Goal: Task Accomplishment & Management: Complete application form

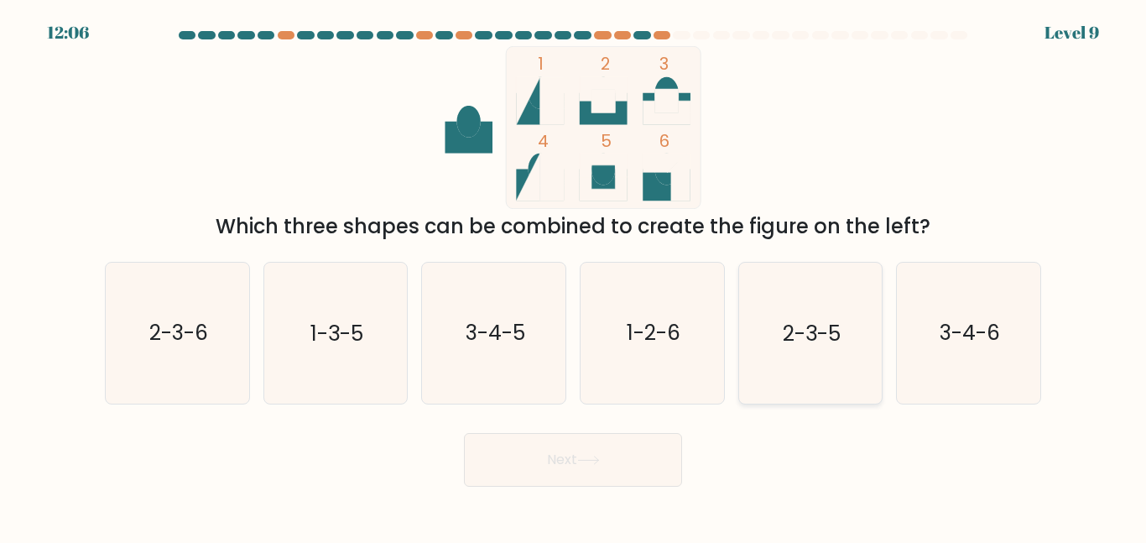
click at [808, 339] on text "2-3-5" at bounding box center [812, 332] width 58 height 29
click at [574, 276] on input "e. 2-3-5" at bounding box center [573, 274] width 1 height 4
radio input "true"
click at [634, 443] on button "Next" at bounding box center [573, 460] width 218 height 54
click at [598, 451] on button "Next" at bounding box center [573, 460] width 218 height 54
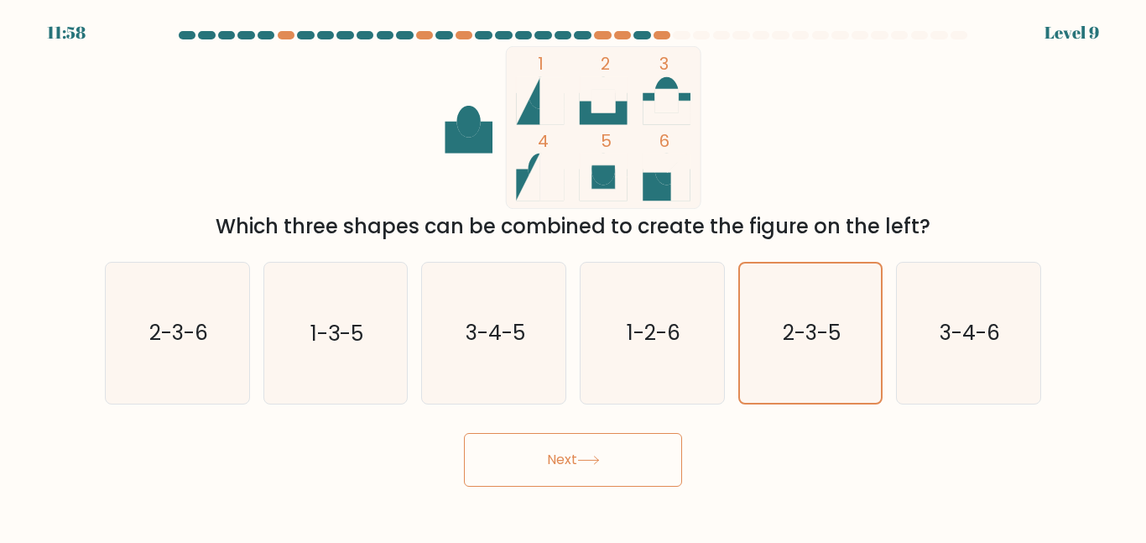
click at [573, 470] on button "Next" at bounding box center [573, 460] width 218 height 54
click at [820, 347] on icon "2-3-5" at bounding box center [810, 332] width 138 height 138
click at [574, 276] on input "e. 2-3-5" at bounding box center [573, 274] width 1 height 4
click at [697, 334] on icon "1-2-6" at bounding box center [652, 333] width 140 height 140
click at [574, 276] on input "d. 1-2-6" at bounding box center [573, 274] width 1 height 4
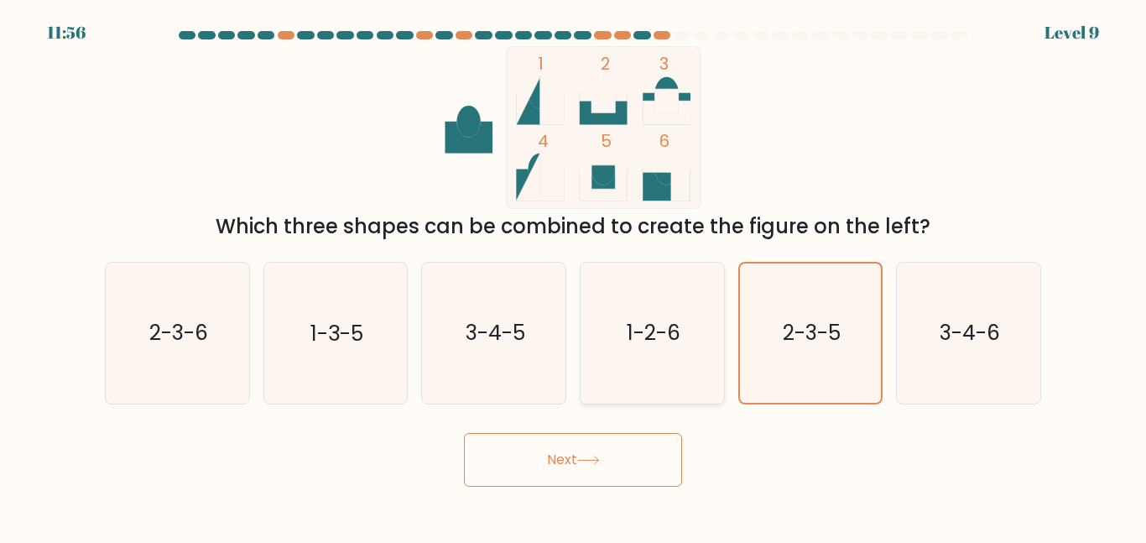
radio input "true"
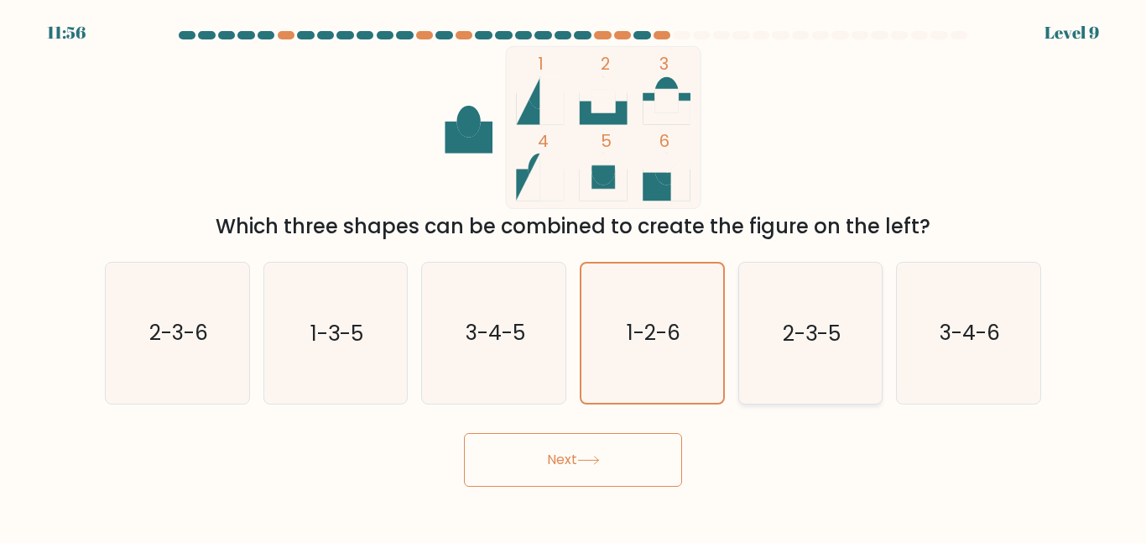
click at [843, 300] on icon "2-3-5" at bounding box center [810, 333] width 140 height 140
click at [574, 276] on input "e. 2-3-5" at bounding box center [573, 274] width 1 height 4
radio input "true"
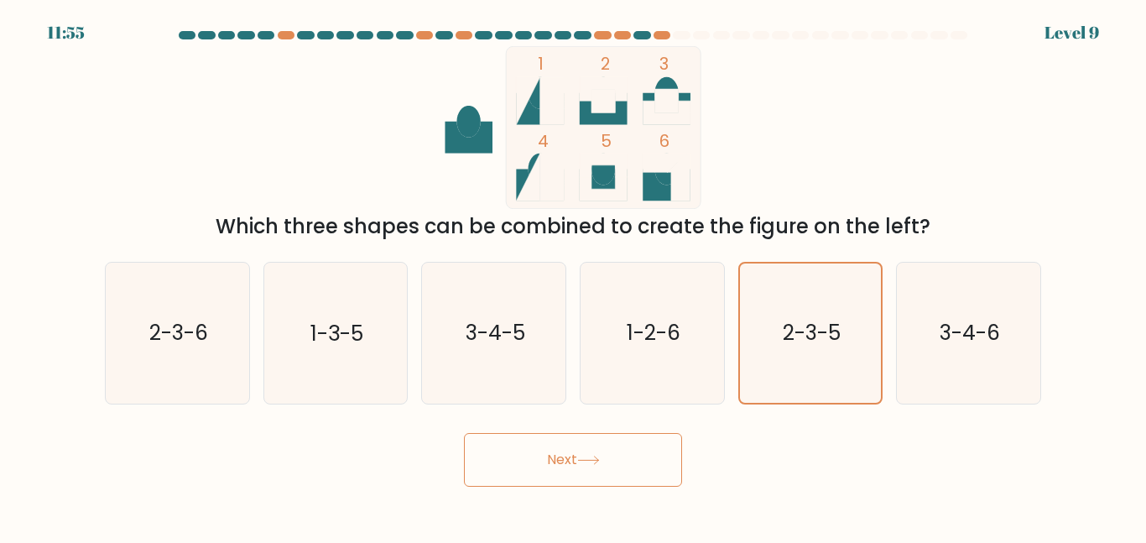
click at [529, 472] on button "Next" at bounding box center [573, 460] width 218 height 54
click at [527, 472] on button "Next" at bounding box center [573, 460] width 218 height 54
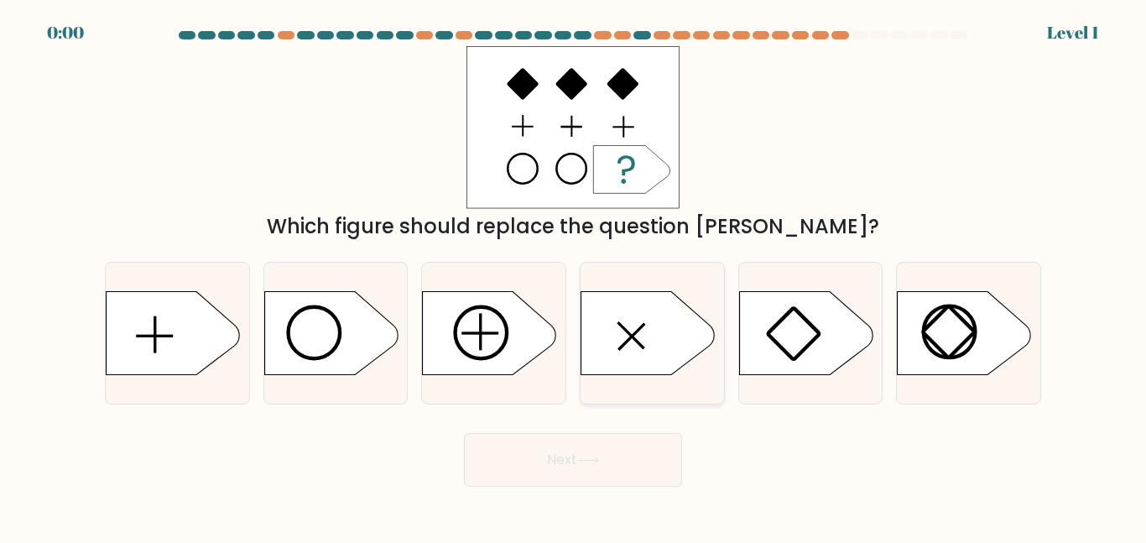
click at [595, 359] on icon at bounding box center [648, 333] width 134 height 84
click at [574, 276] on input "d." at bounding box center [573, 274] width 1 height 4
radio input "true"
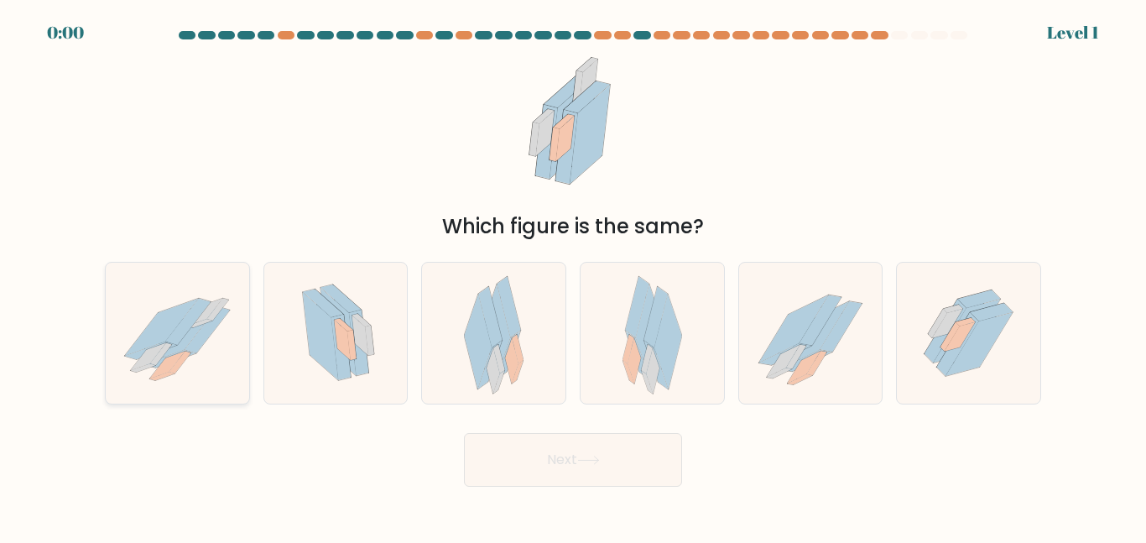
click at [212, 339] on icon at bounding box center [177, 332] width 143 height 117
click at [573, 276] on input "a." at bounding box center [573, 274] width 1 height 4
radio input "true"
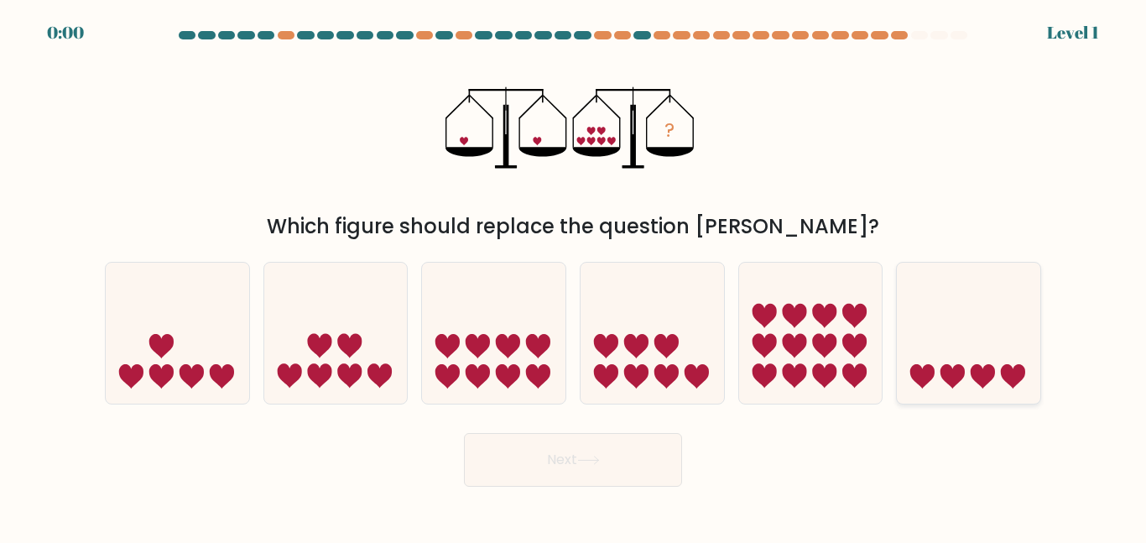
click at [991, 368] on icon at bounding box center [983, 376] width 24 height 24
click at [574, 276] on input "f." at bounding box center [573, 274] width 1 height 4
radio input "true"
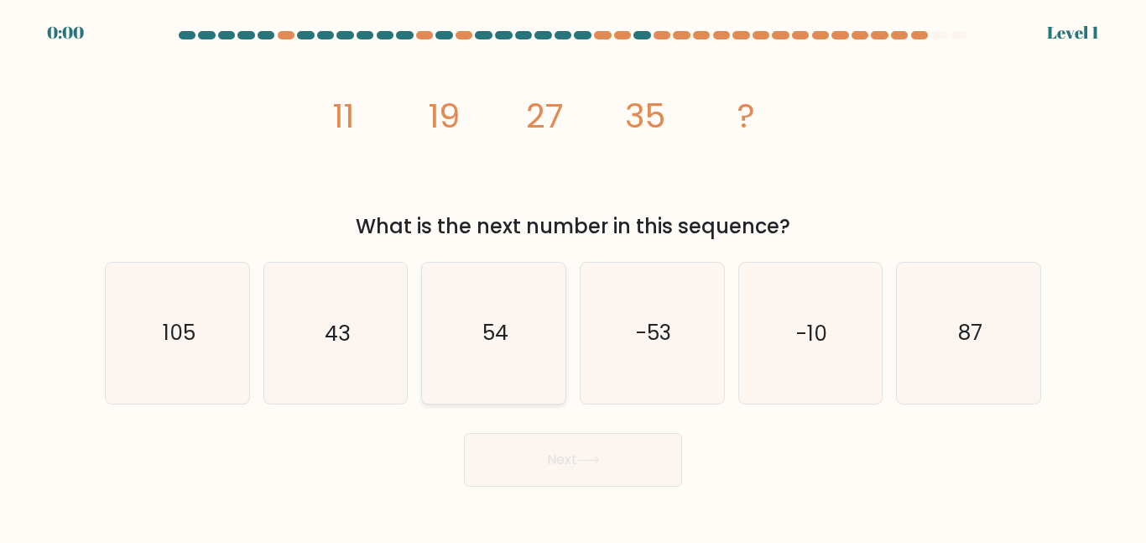
click at [466, 316] on icon "54" at bounding box center [494, 333] width 140 height 140
click at [573, 276] on input "c. 54" at bounding box center [573, 274] width 1 height 4
radio input "true"
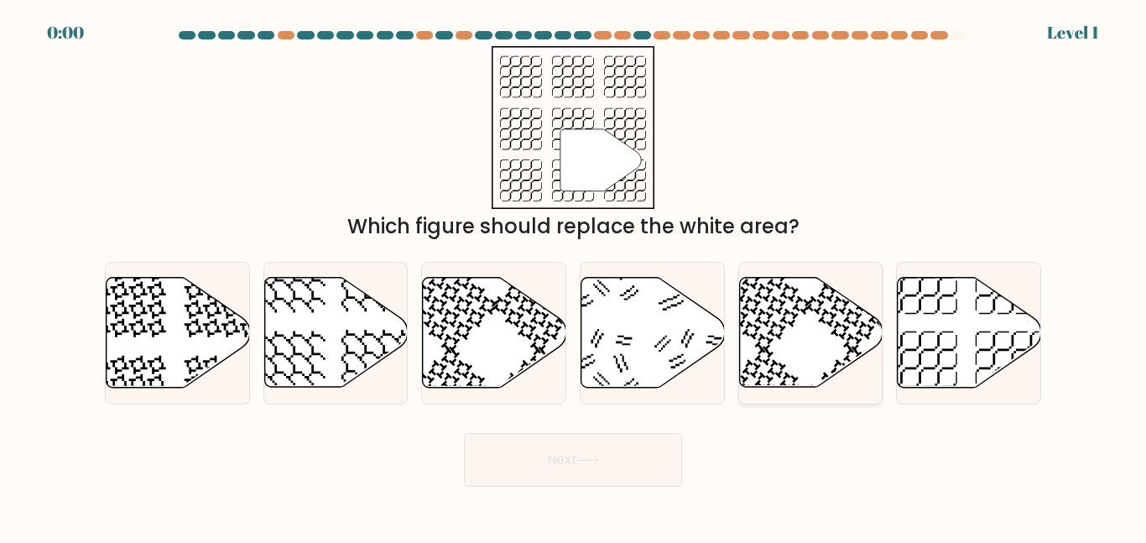
click at [876, 339] on icon at bounding box center [810, 333] width 143 height 110
click at [574, 276] on input "e." at bounding box center [573, 274] width 1 height 4
radio input "true"
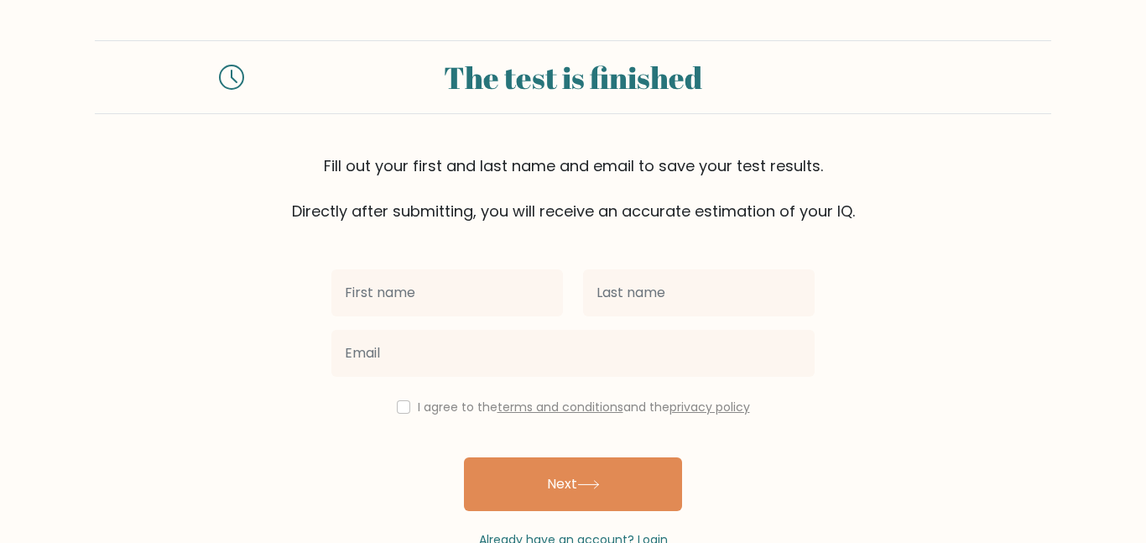
scroll to position [46, 0]
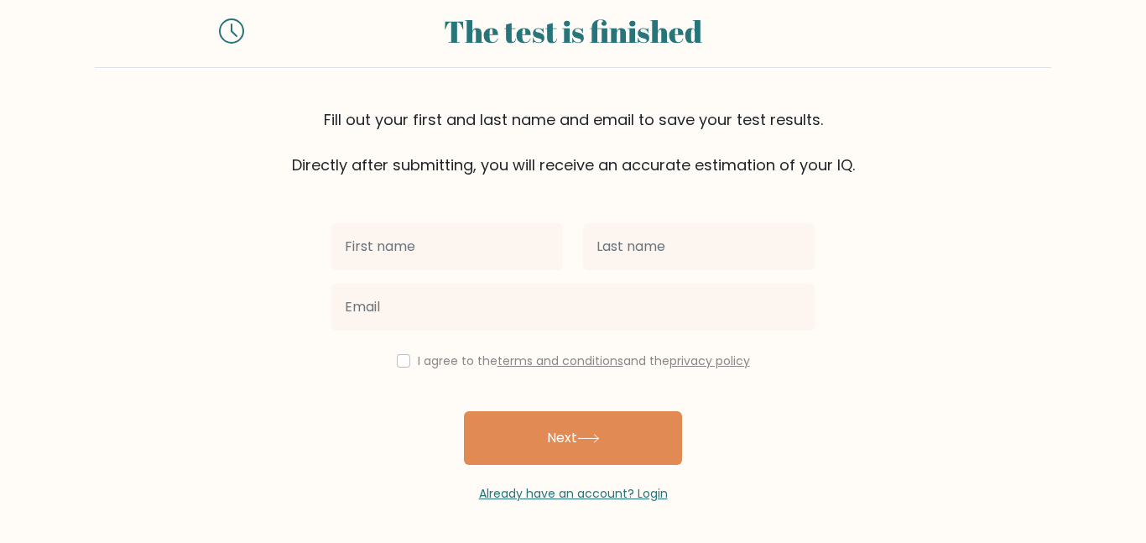
click at [441, 243] on input "text" at bounding box center [447, 246] width 232 height 47
type input "lillee"
click at [676, 220] on div at bounding box center [699, 246] width 252 height 60
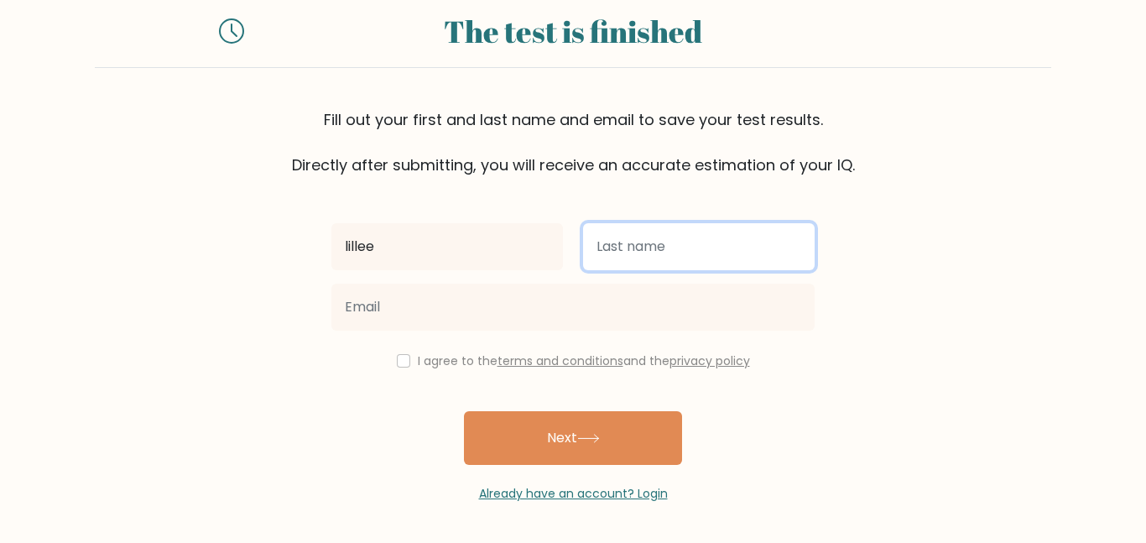
click at [679, 232] on input "text" at bounding box center [699, 246] width 232 height 47
type input "[PERSON_NAME]"
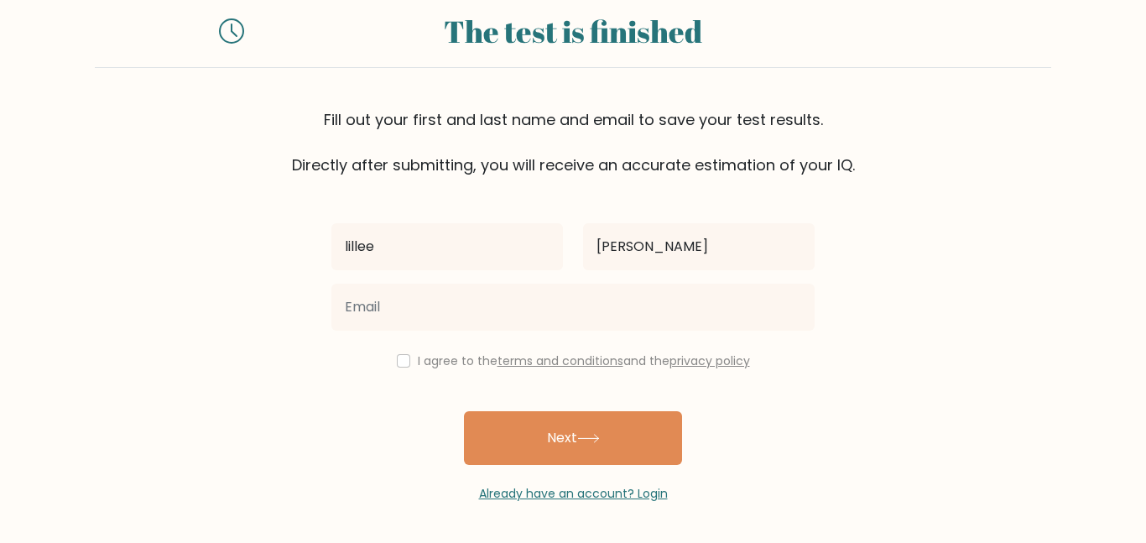
click at [463, 337] on div "lillee Hinds I agree to the terms and conditions and the privacy policy Next Al…" at bounding box center [572, 339] width 503 height 326
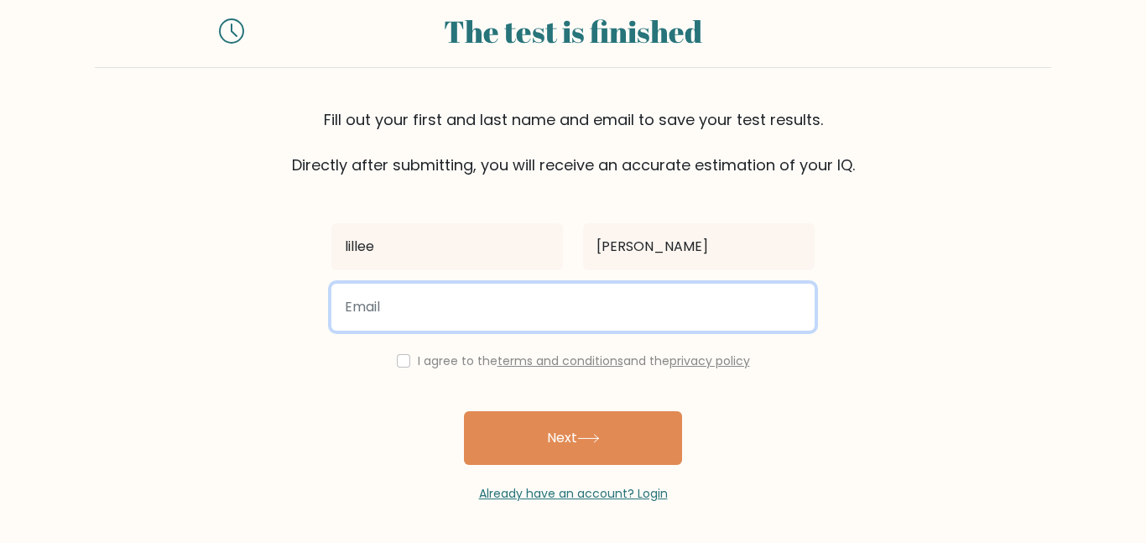
click at [437, 320] on input "email" at bounding box center [572, 307] width 483 height 47
type input "Lillee.Hin29@elkinsdistrict.org"
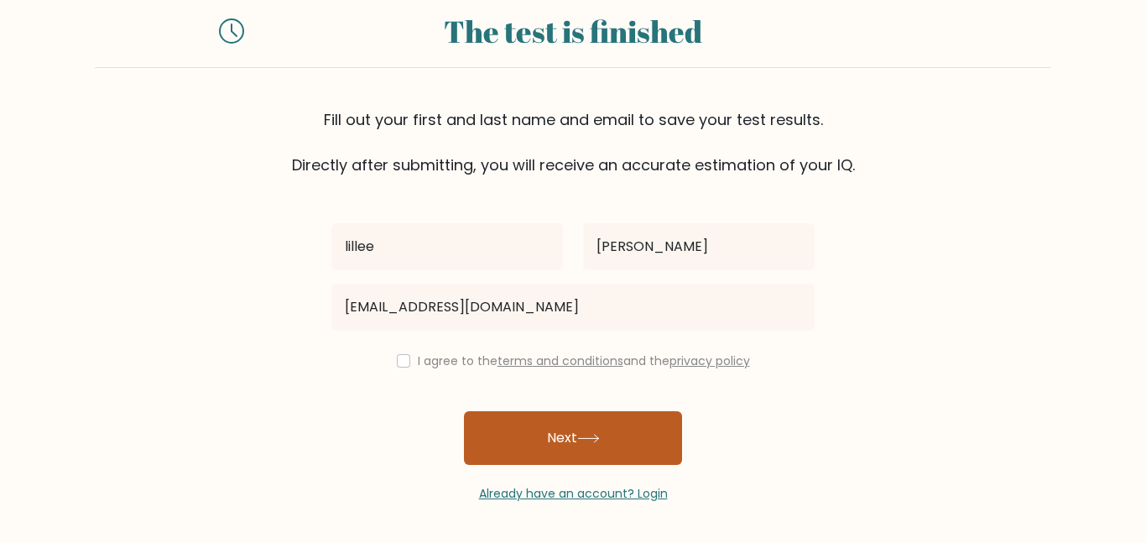
click at [535, 431] on button "Next" at bounding box center [573, 438] width 218 height 54
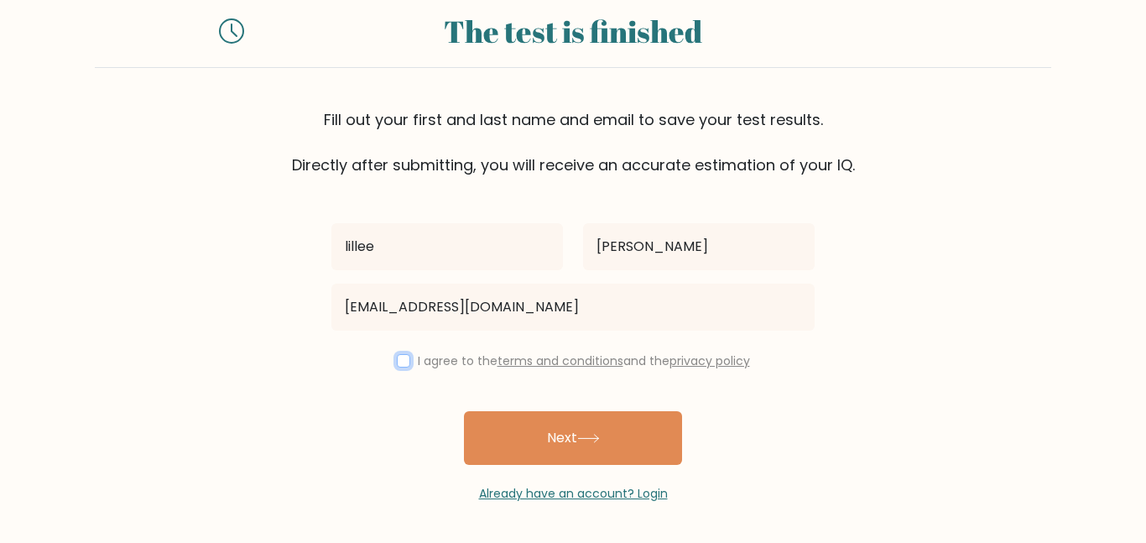
click at [397, 364] on input "checkbox" at bounding box center [403, 360] width 13 height 13
checkbox input "true"
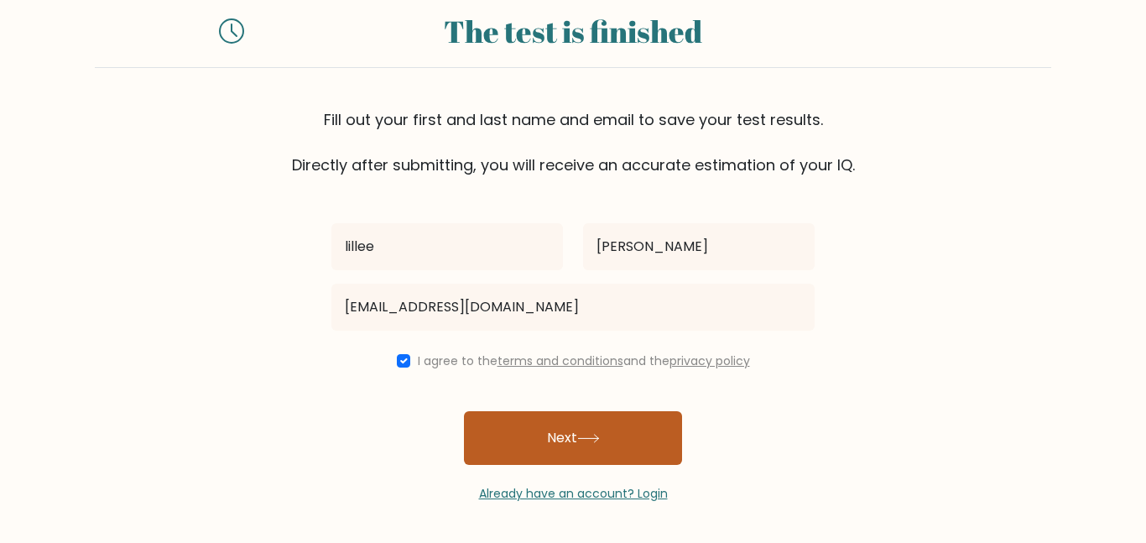
click at [519, 453] on button "Next" at bounding box center [573, 438] width 218 height 54
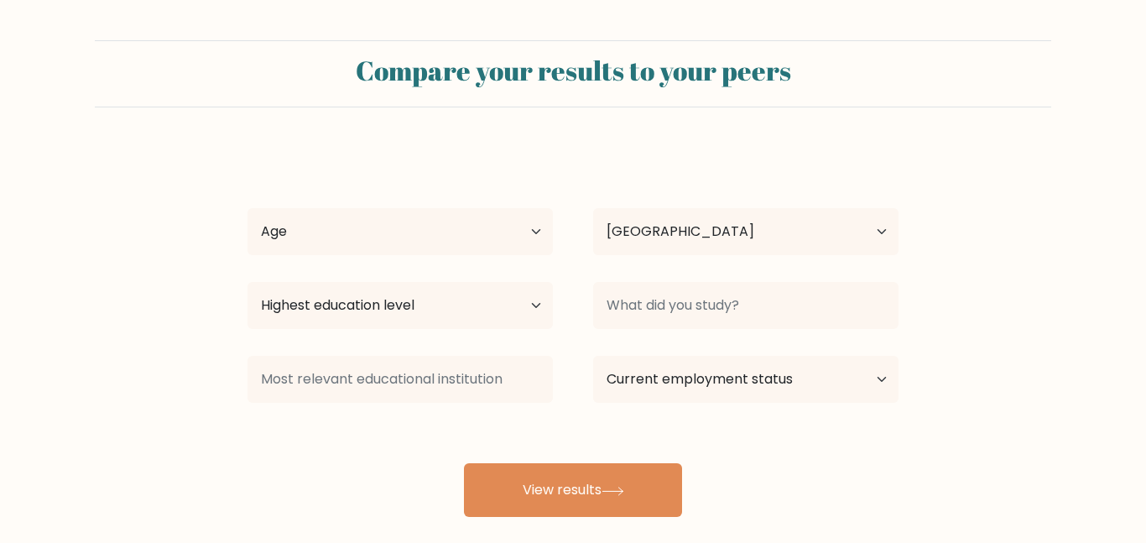
select select "US"
click at [486, 237] on select "Age Under [DEMOGRAPHIC_DATA] [DEMOGRAPHIC_DATA] [DEMOGRAPHIC_DATA] [DEMOGRAPHIC…" at bounding box center [399, 231] width 305 height 47
select select "min_18"
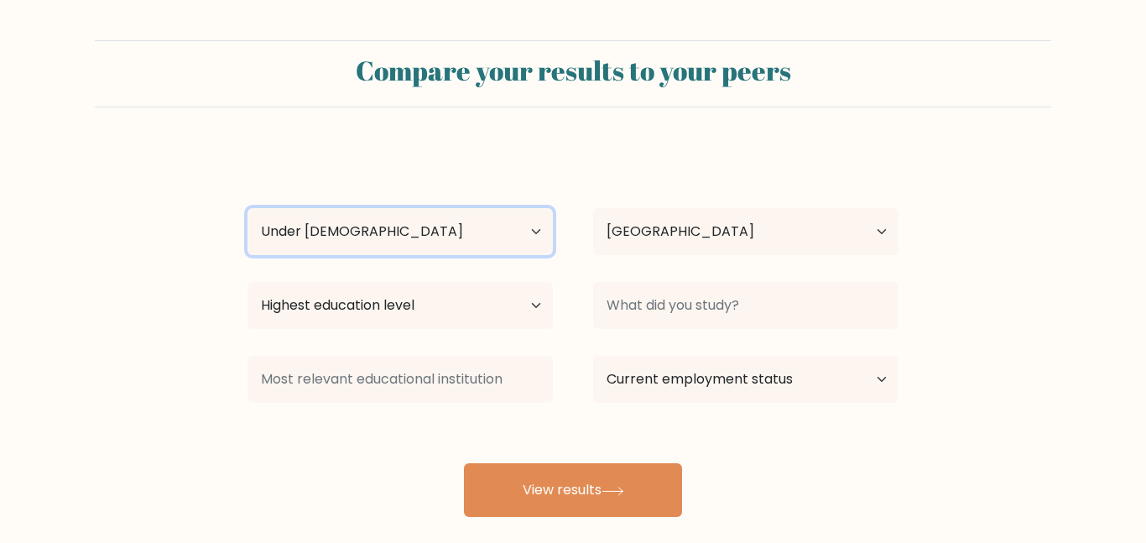
click at [247, 208] on select "Age Under [DEMOGRAPHIC_DATA] [DEMOGRAPHIC_DATA] [DEMOGRAPHIC_DATA] [DEMOGRAPHIC…" at bounding box center [399, 231] width 305 height 47
click at [492, 332] on div "Highest education level No schooling Primary Lower Secondary Upper Secondary Oc…" at bounding box center [400, 305] width 346 height 60
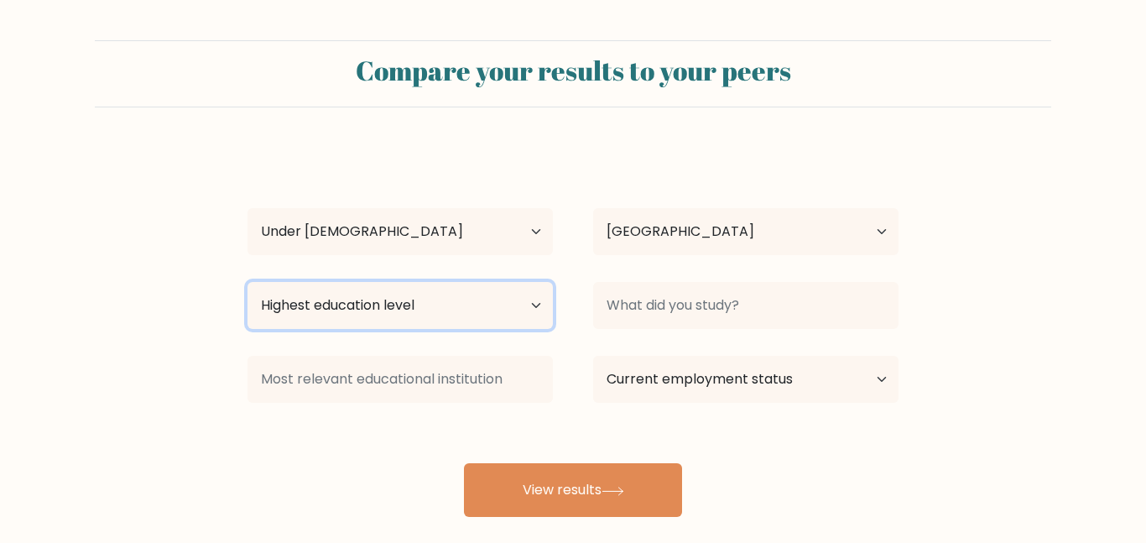
click at [479, 320] on select "Highest education level No schooling Primary Lower Secondary Upper Secondary Oc…" at bounding box center [399, 305] width 305 height 47
select select "no_schooling"
click at [247, 282] on select "Highest education level No schooling Primary Lower Secondary Upper Secondary Oc…" at bounding box center [399, 305] width 305 height 47
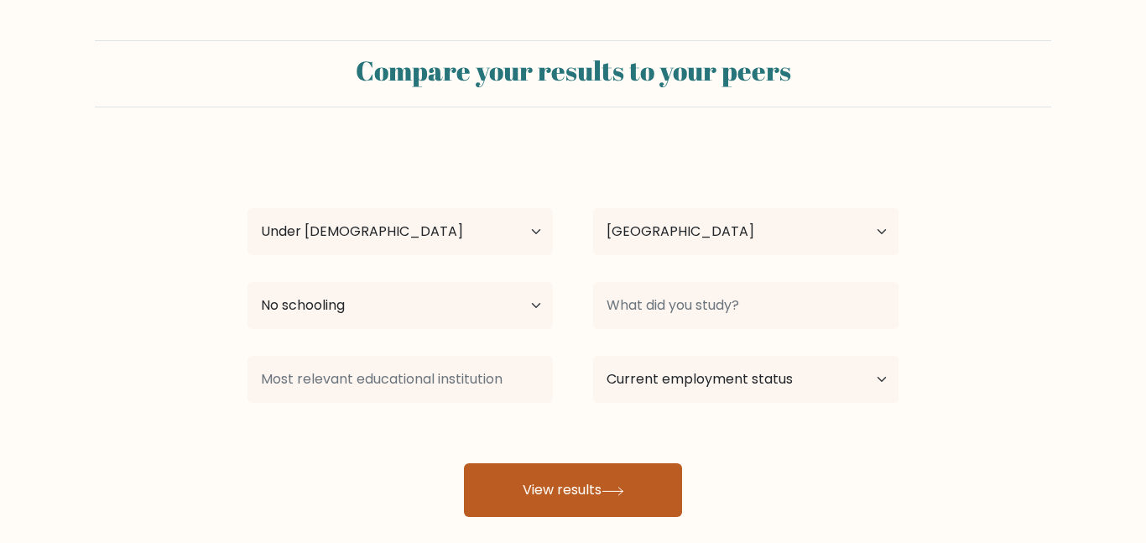
click at [563, 481] on button "View results" at bounding box center [573, 490] width 218 height 54
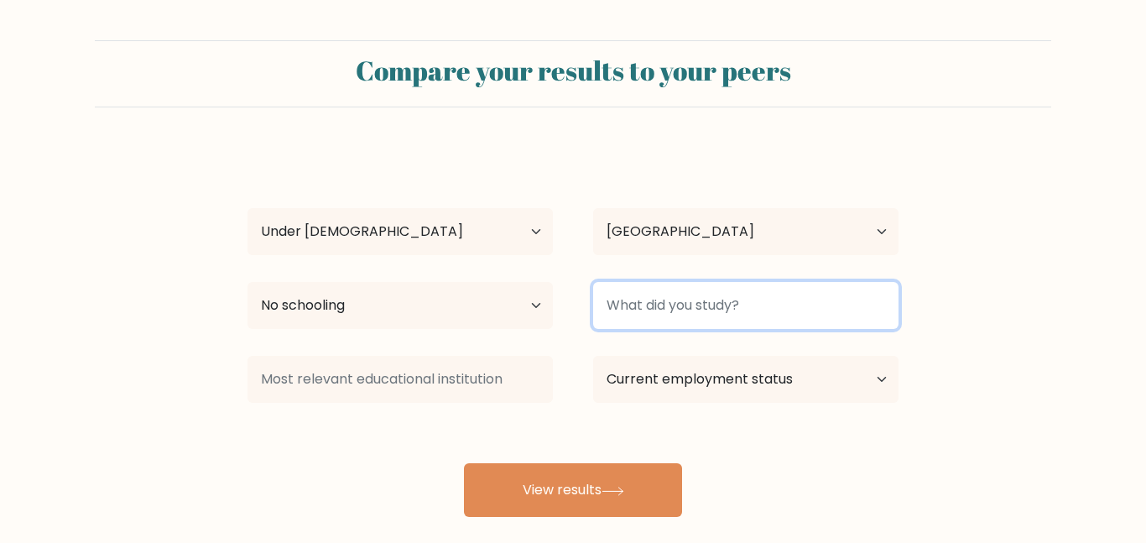
click at [642, 310] on input at bounding box center [745, 305] width 305 height 47
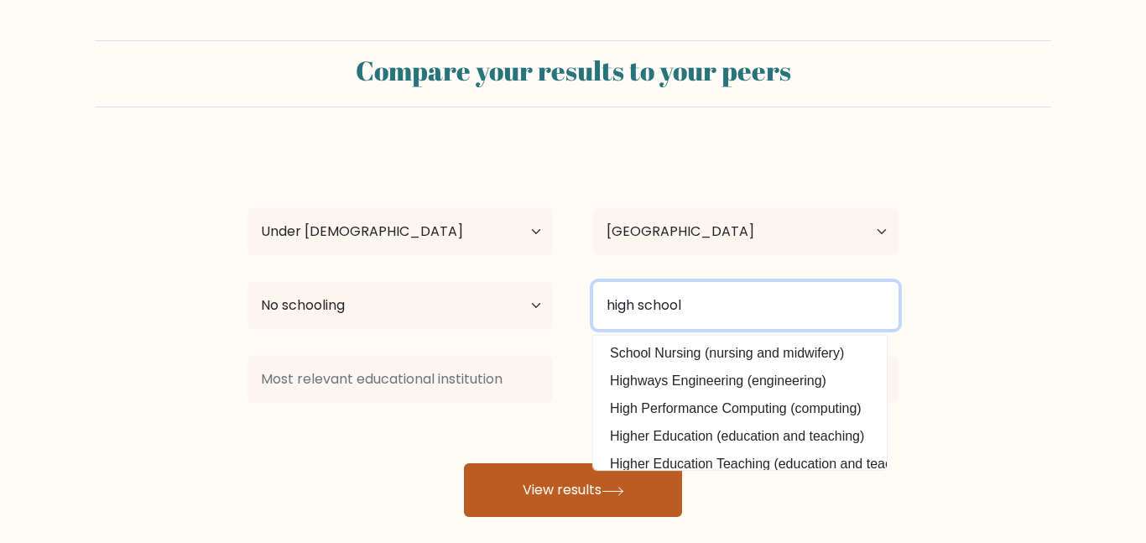
type input "high school"
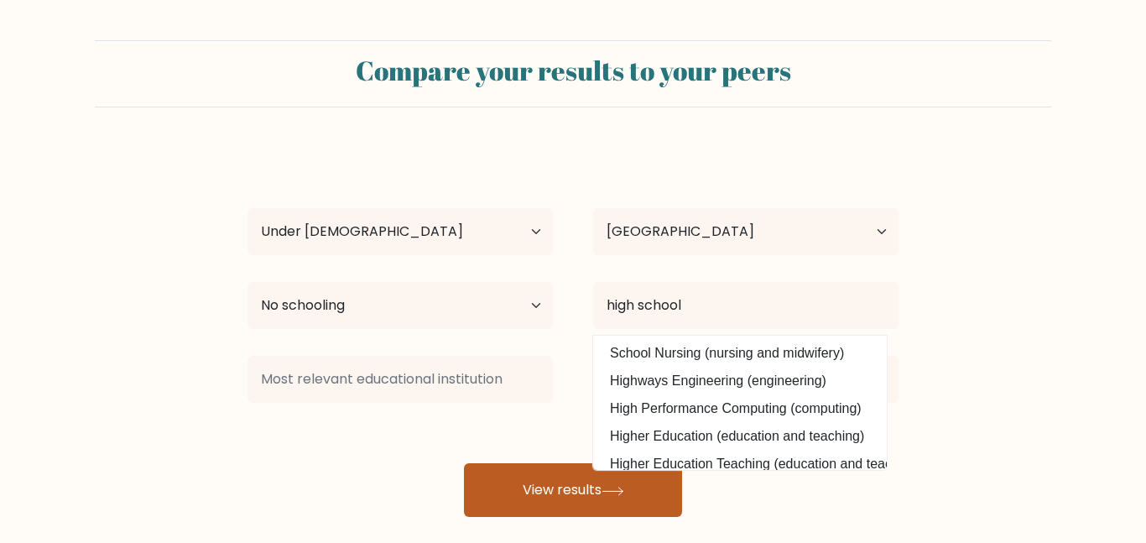
click at [553, 463] on button "View results" at bounding box center [573, 490] width 218 height 54
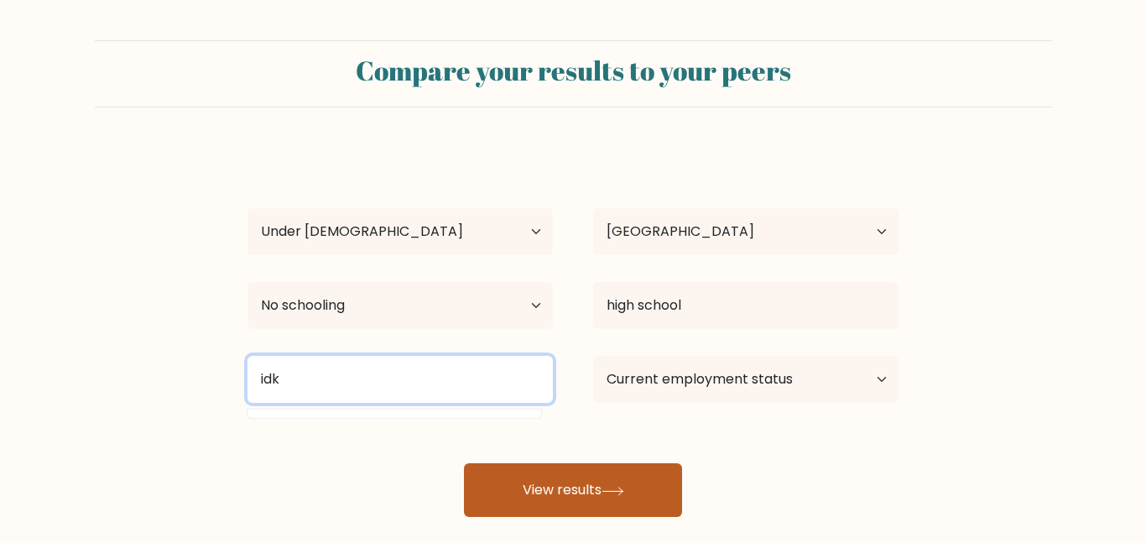
type input "idk"
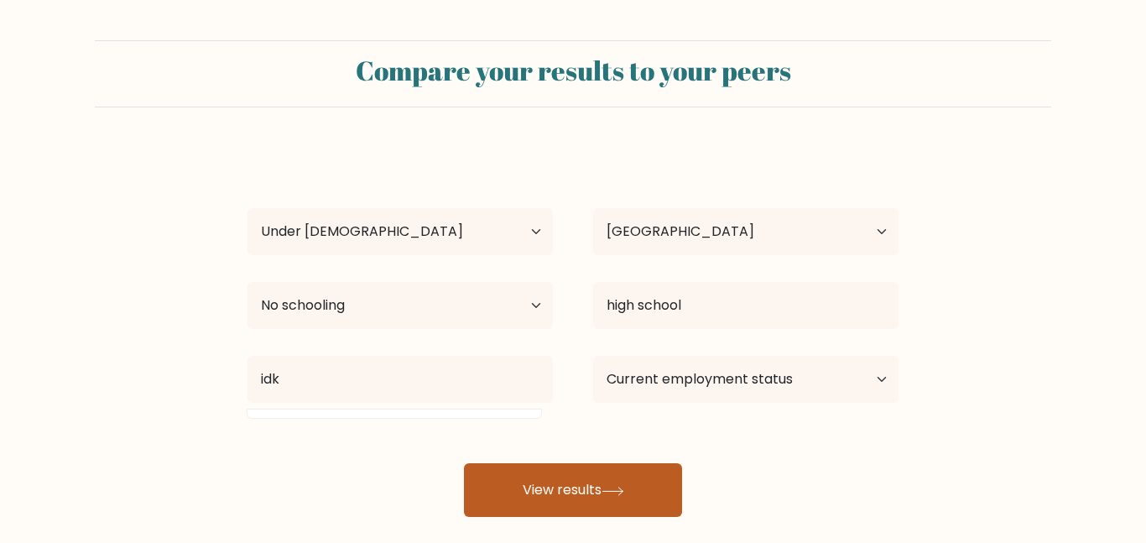
click at [585, 478] on button "View results" at bounding box center [573, 490] width 218 height 54
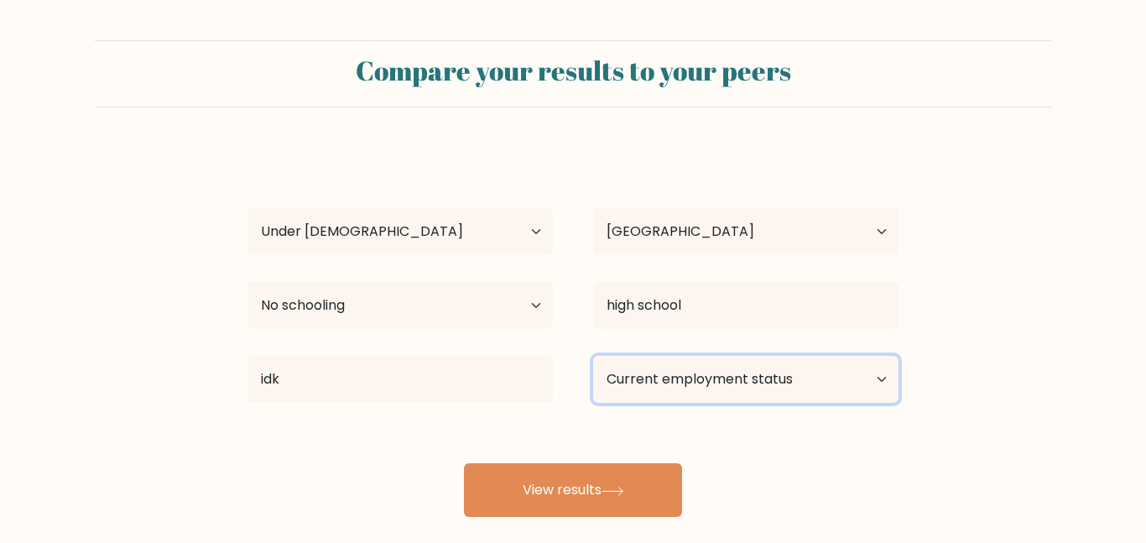
click at [765, 382] on select "Current employment status Employed Student Retired Other / prefer not to answer" at bounding box center [745, 379] width 305 height 47
select select "student"
click at [593, 356] on select "Current employment status Employed Student Retired Other / prefer not to answer" at bounding box center [745, 379] width 305 height 47
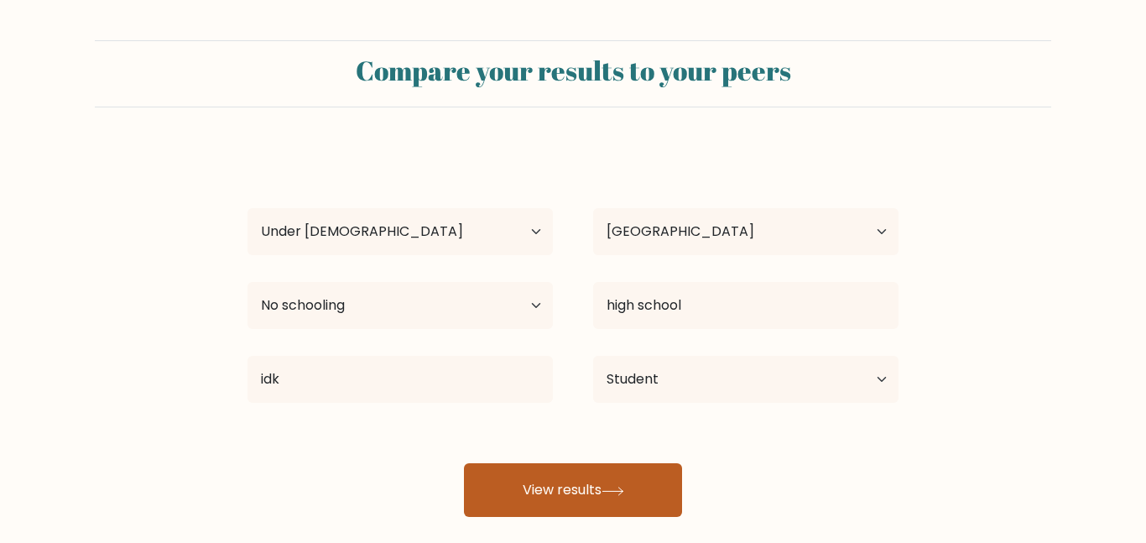
click at [576, 487] on button "View results" at bounding box center [573, 490] width 218 height 54
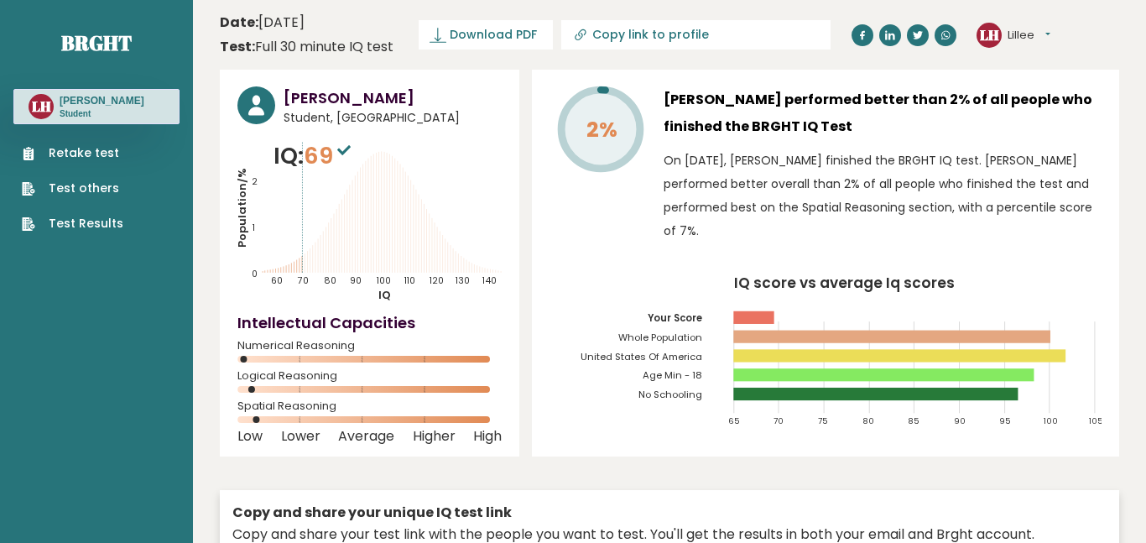
click at [95, 151] on link "Retake test" at bounding box center [73, 153] width 102 height 18
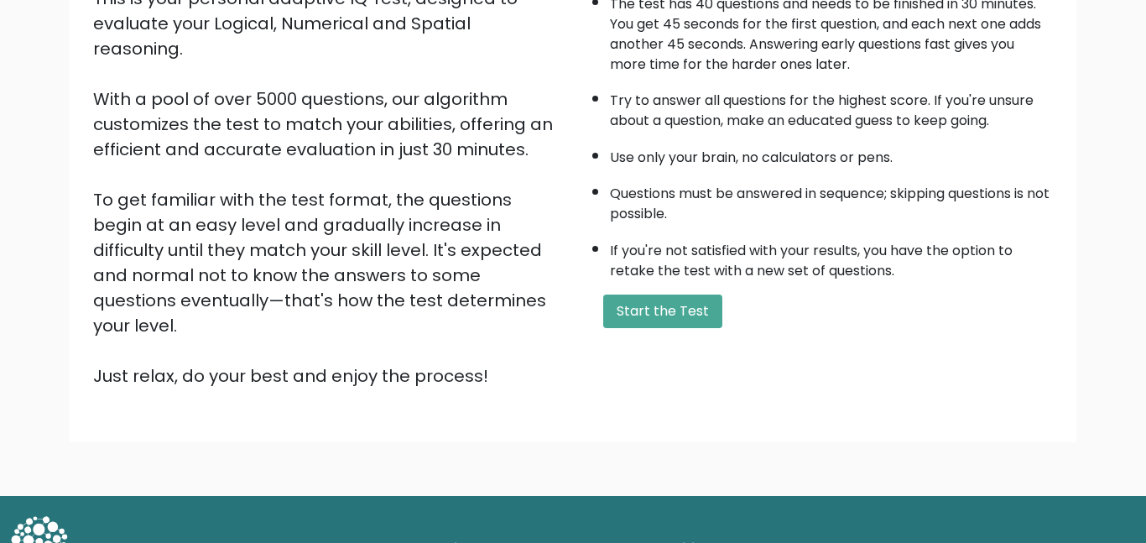
scroll to position [226, 0]
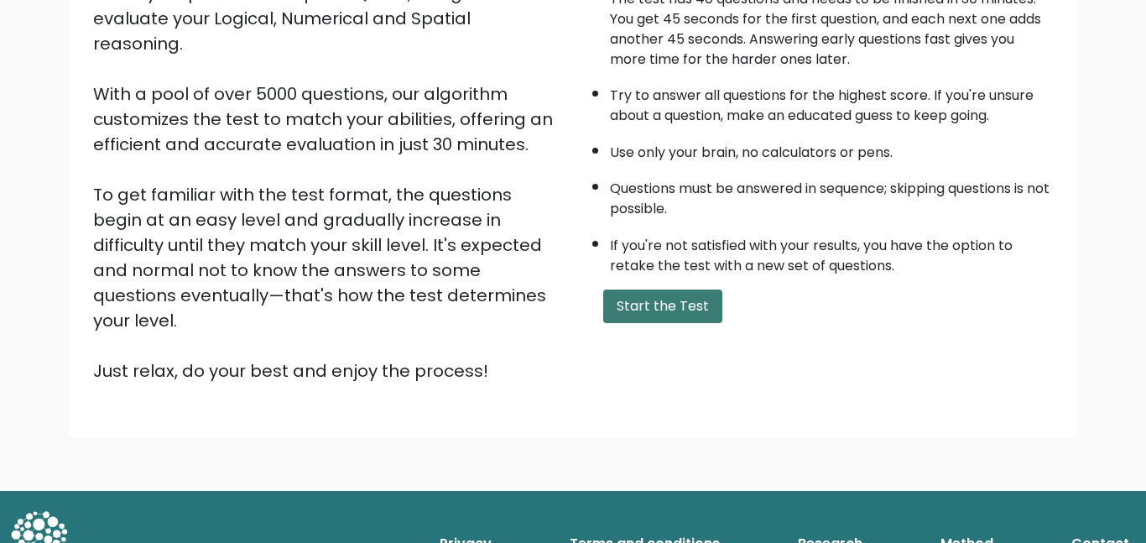
click at [636, 306] on button "Start the Test" at bounding box center [662, 306] width 119 height 34
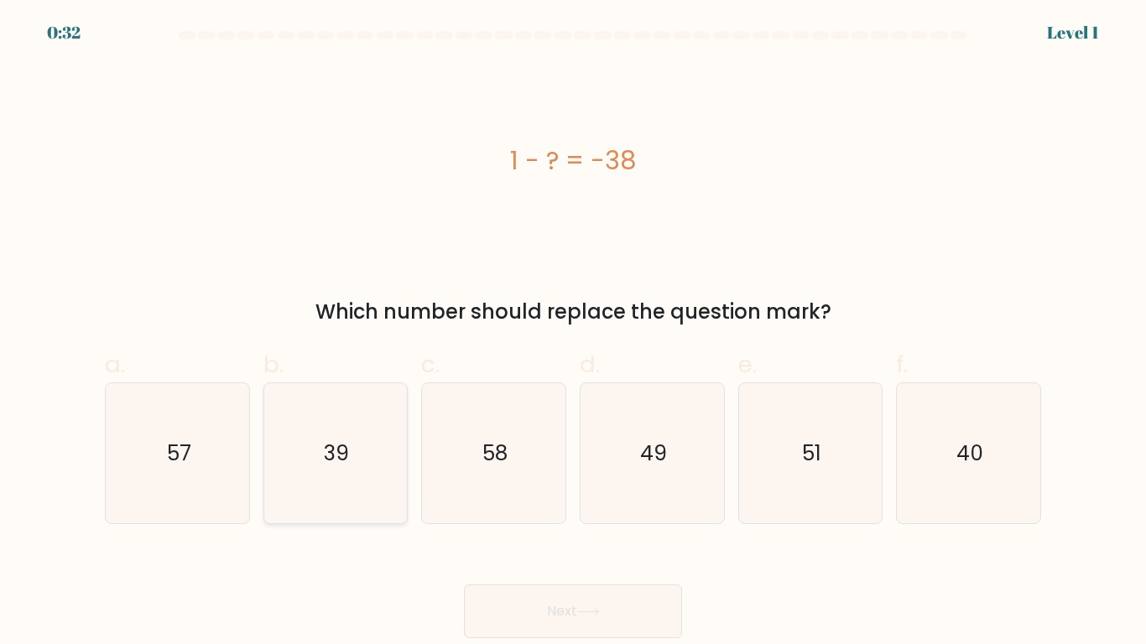
click at [303, 463] on icon "39" at bounding box center [335, 453] width 140 height 140
click at [573, 333] on input "b. 39" at bounding box center [573, 327] width 1 height 11
radio input "true"
click at [513, 542] on button "Next" at bounding box center [573, 612] width 218 height 54
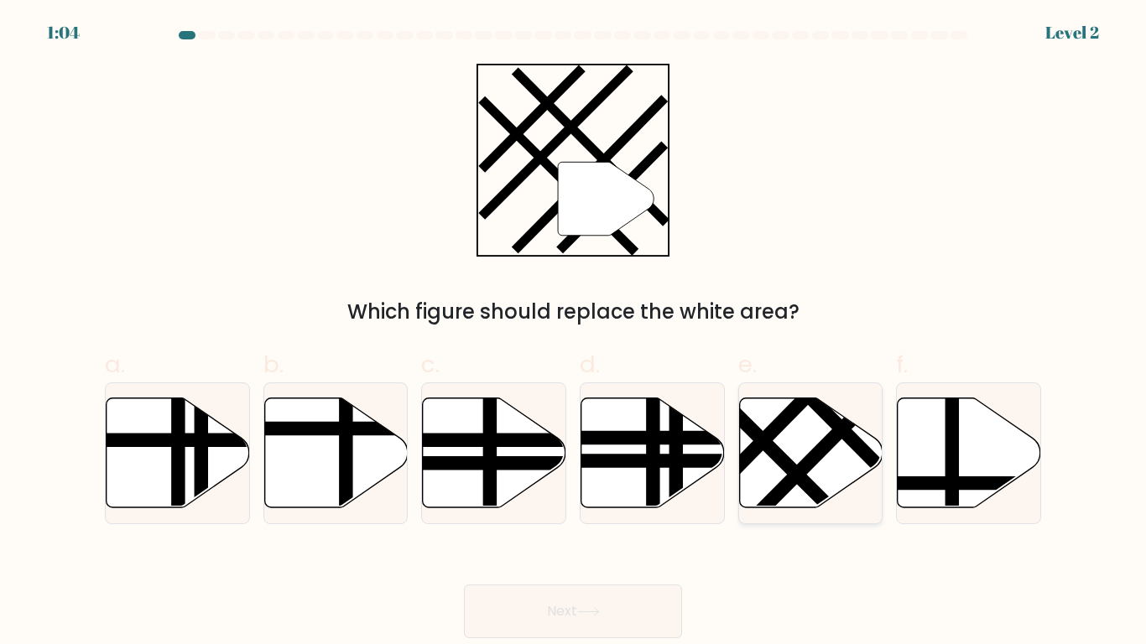
click at [818, 451] on line at bounding box center [820, 451] width 157 height 159
click at [574, 333] on input "e." at bounding box center [573, 327] width 1 height 11
radio input "true"
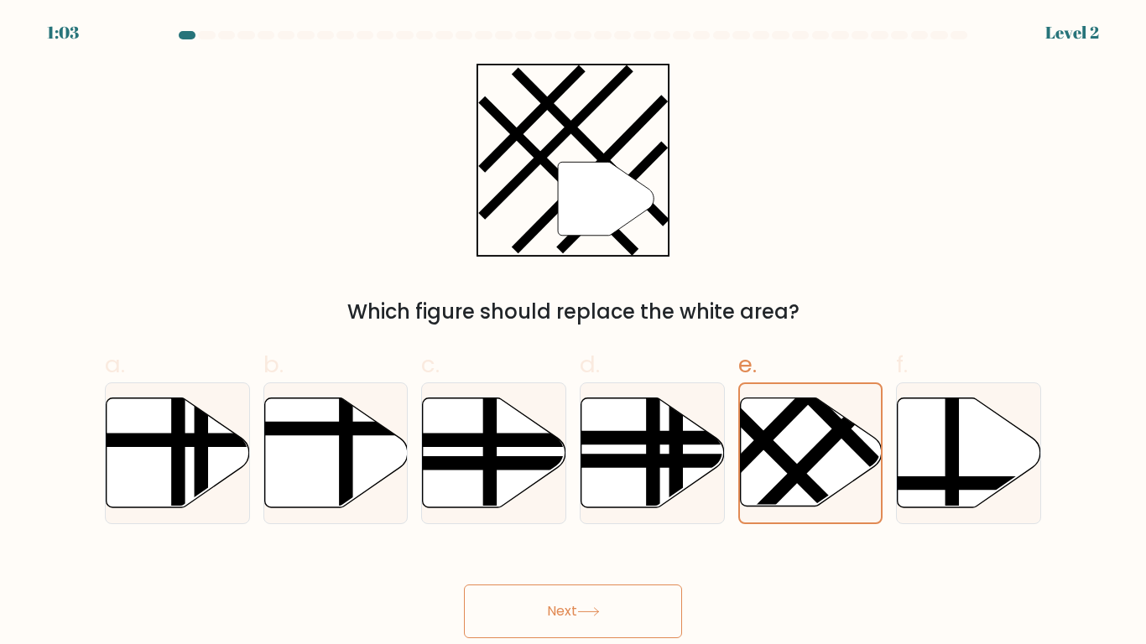
click at [582, 542] on button "Next" at bounding box center [573, 612] width 218 height 54
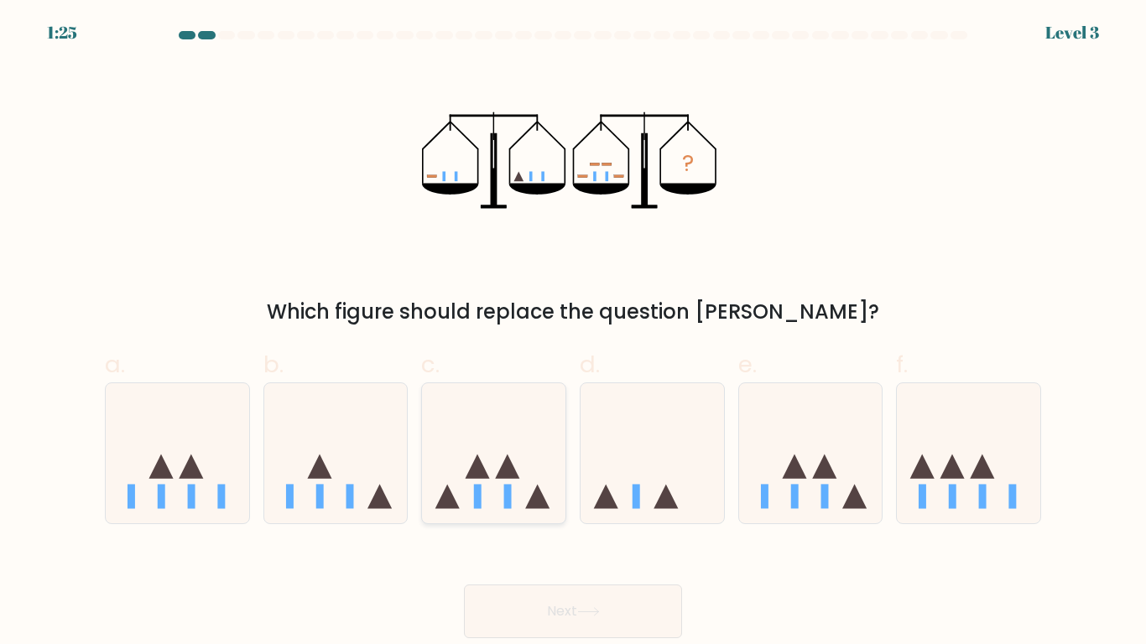
click at [512, 466] on icon at bounding box center [508, 467] width 24 height 24
click at [573, 333] on input "c." at bounding box center [573, 327] width 1 height 11
radio input "true"
click at [617, 542] on button "Next" at bounding box center [573, 612] width 218 height 54
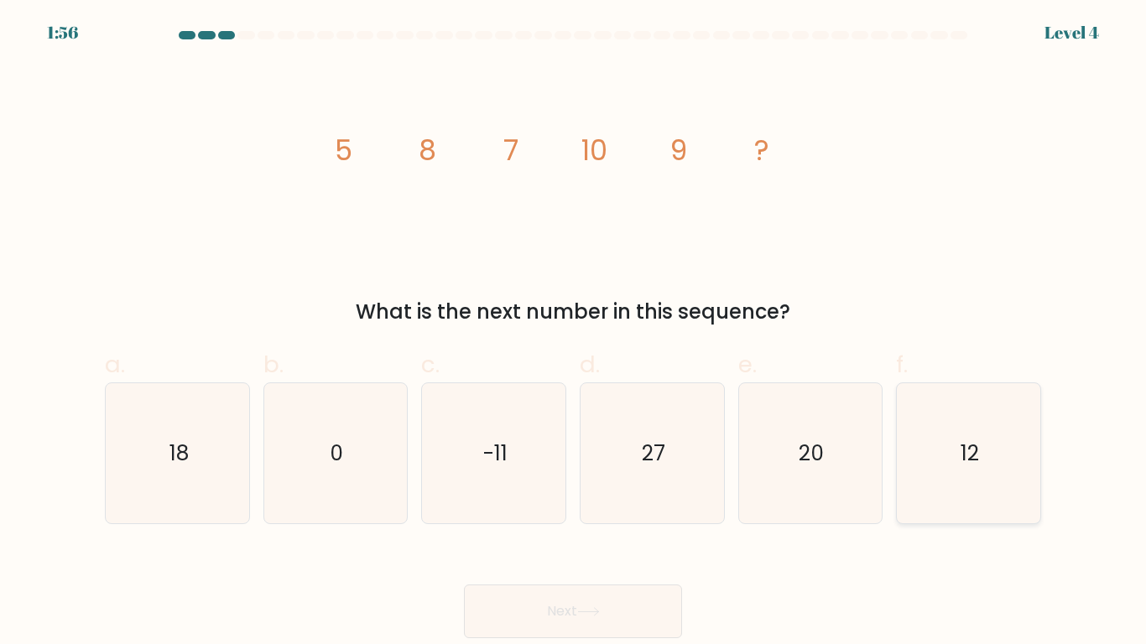
click at [998, 457] on icon "12" at bounding box center [969, 453] width 140 height 140
click at [574, 333] on input "f. 12" at bounding box center [573, 327] width 1 height 11
radio input "true"
click at [494, 542] on button "Next" at bounding box center [573, 612] width 218 height 54
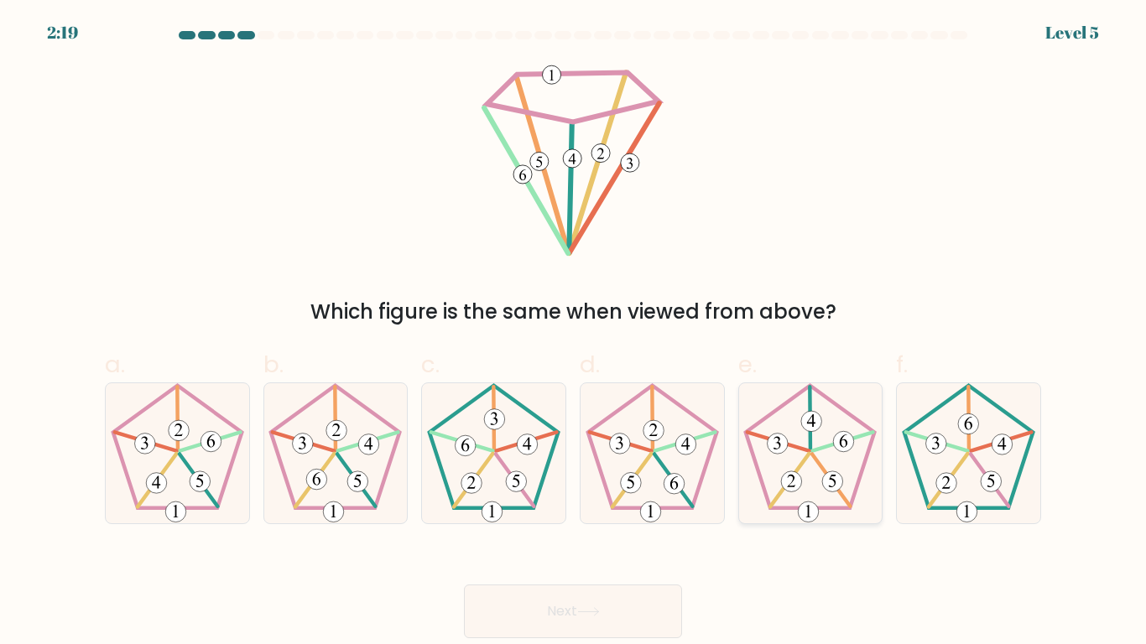
click at [788, 486] on 764 at bounding box center [791, 482] width 21 height 21
click at [574, 333] on input "e." at bounding box center [573, 327] width 1 height 11
radio input "true"
click at [560, 542] on button "Next" at bounding box center [573, 612] width 218 height 54
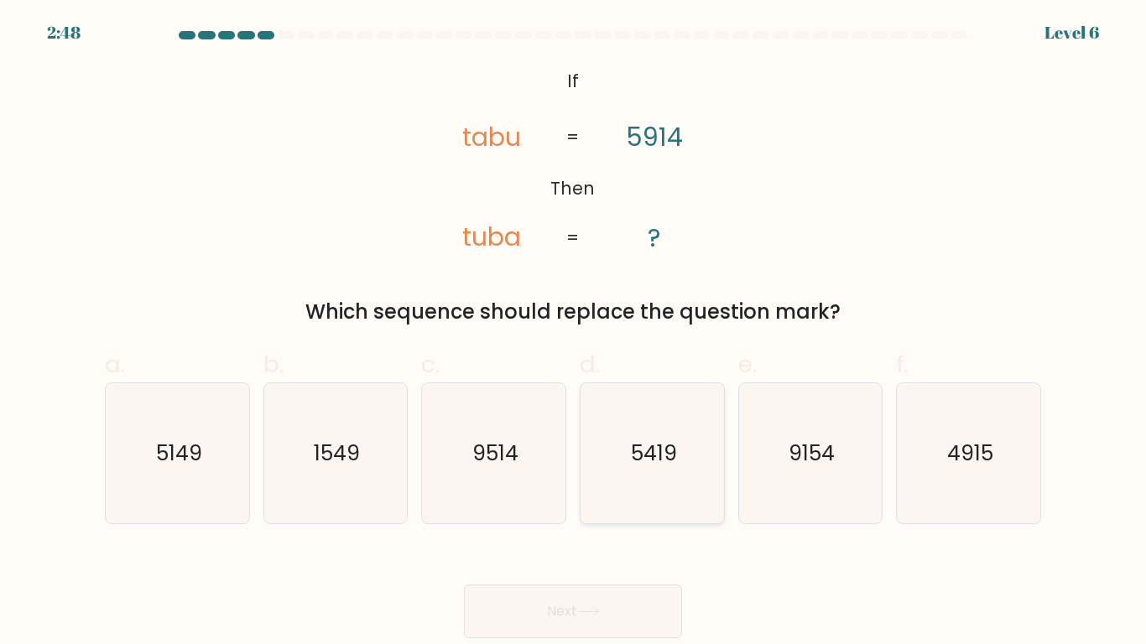
click at [646, 470] on icon "5419" at bounding box center [652, 453] width 140 height 140
click at [574, 333] on input "d. 5419" at bounding box center [573, 327] width 1 height 11
radio input "true"
click at [574, 542] on button "Next" at bounding box center [573, 612] width 218 height 54
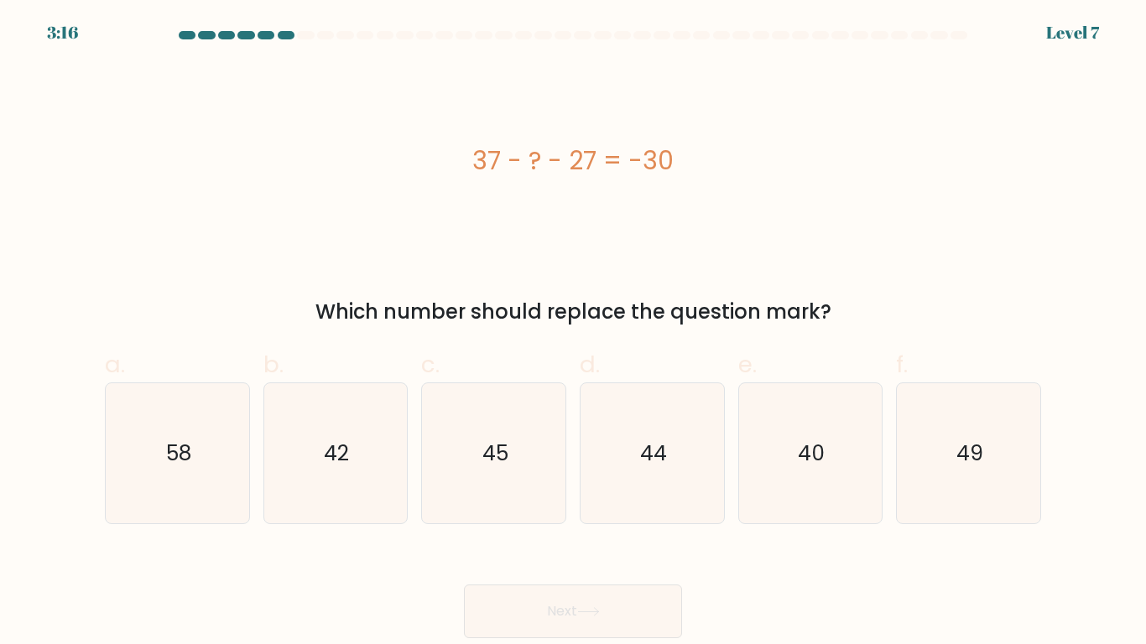
drag, startPoint x: 467, startPoint y: 156, endPoint x: 671, endPoint y: 161, distance: 203.9
click at [671, 161] on div "37 - ? - 27 = -30" at bounding box center [573, 161] width 936 height 38
copy div "37 - ? - 27 = -30"
click at [852, 452] on icon "40" at bounding box center [810, 453] width 140 height 140
click at [574, 333] on input "e. 40" at bounding box center [573, 327] width 1 height 11
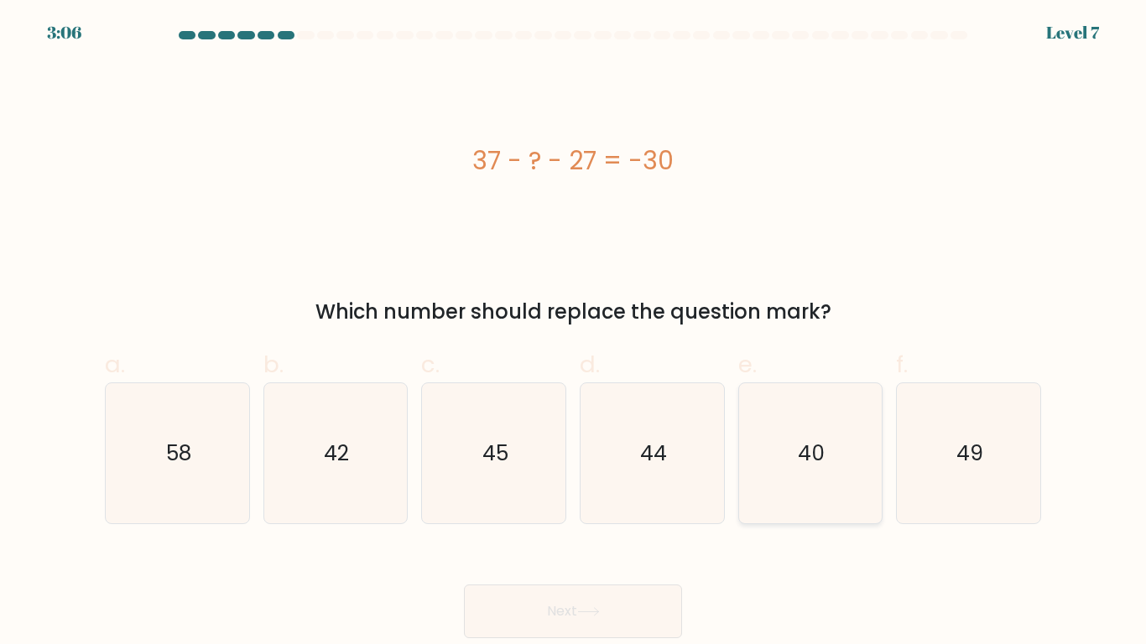
radio input "true"
click at [464, 542] on button "Next" at bounding box center [573, 612] width 218 height 54
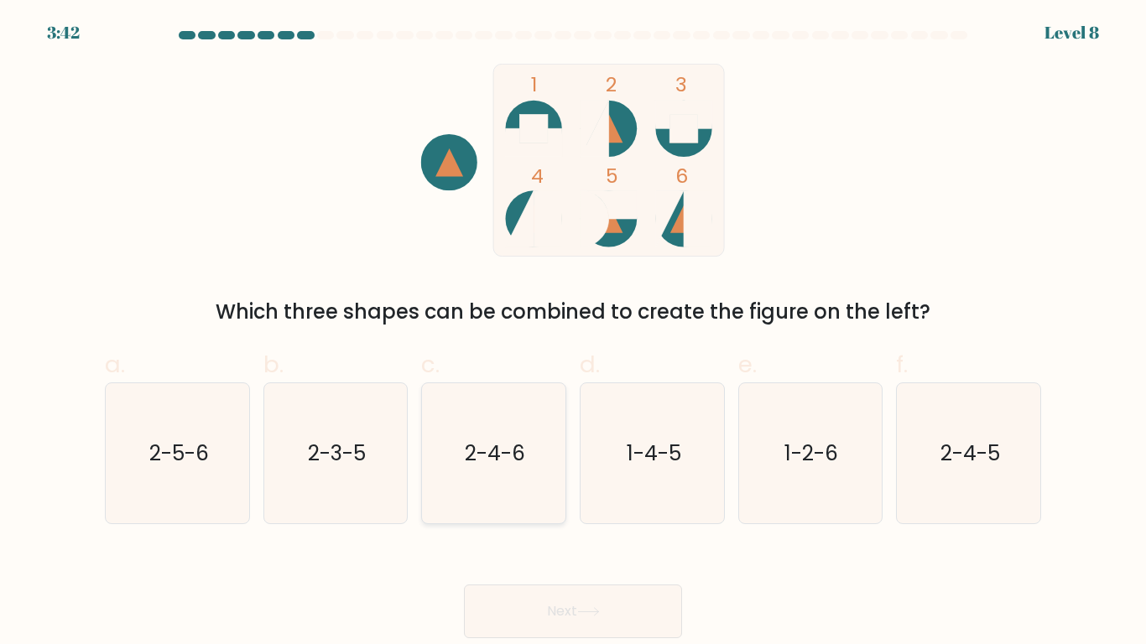
click at [481, 456] on text "2-4-6" at bounding box center [495, 453] width 60 height 29
click at [573, 333] on input "c. 2-4-6" at bounding box center [573, 327] width 1 height 11
radio input "true"
click at [540, 542] on button "Next" at bounding box center [573, 612] width 218 height 54
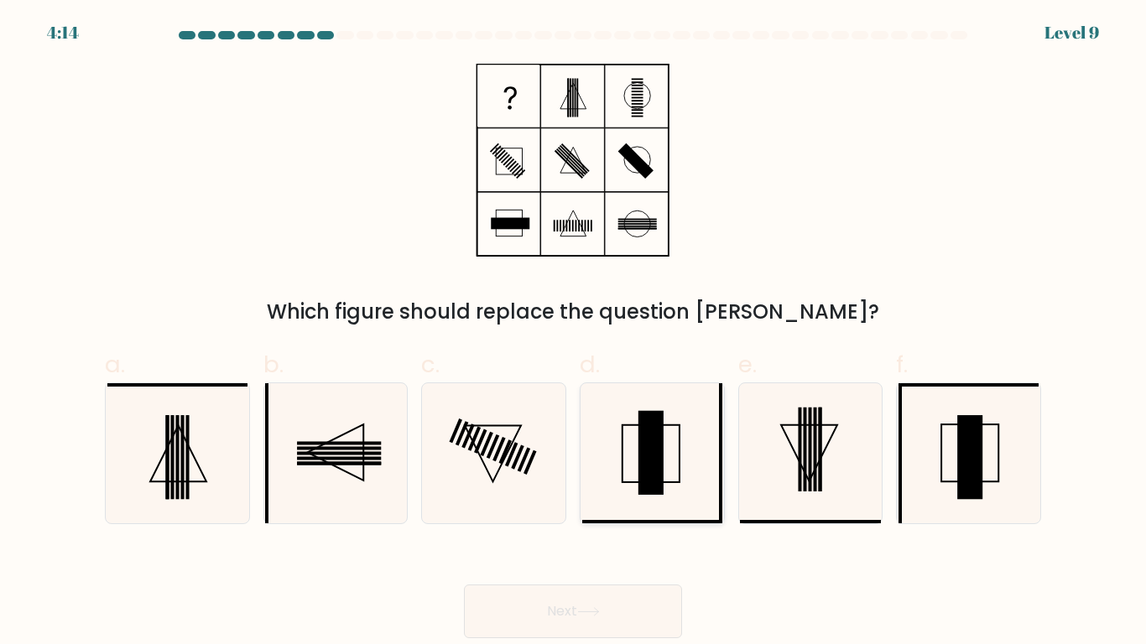
click at [638, 435] on icon at bounding box center [652, 453] width 140 height 140
click at [574, 333] on input "d." at bounding box center [573, 327] width 1 height 11
radio input "true"
click at [497, 542] on button "Next" at bounding box center [573, 612] width 218 height 54
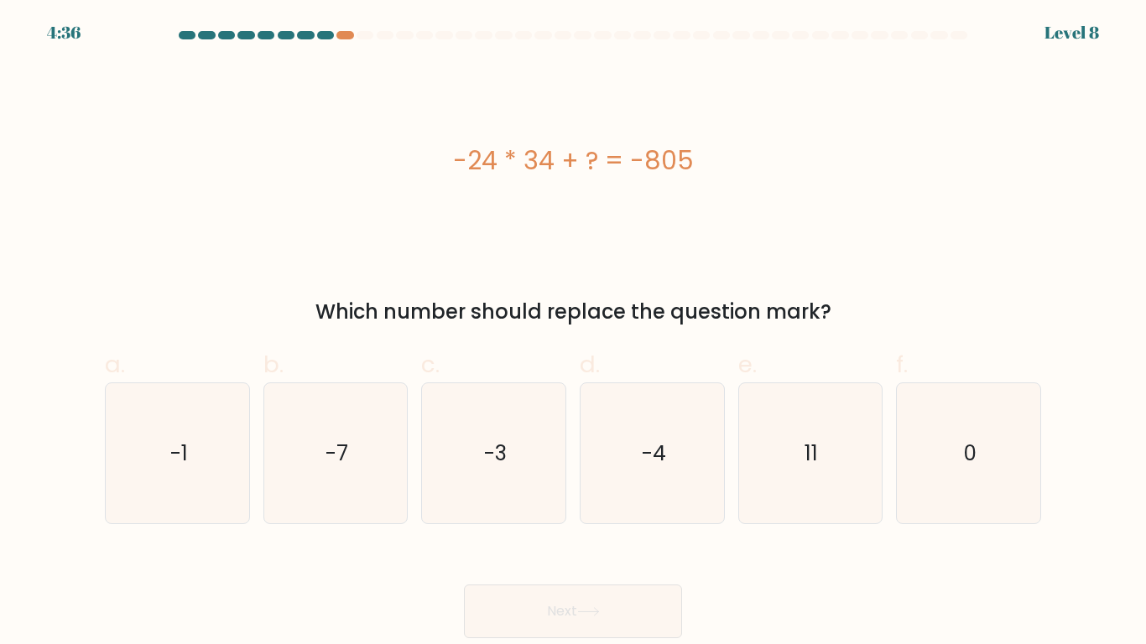
drag, startPoint x: 451, startPoint y: 163, endPoint x: 718, endPoint y: 173, distance: 267.0
click at [718, 173] on div "-24 * 34 + ? = -805" at bounding box center [573, 161] width 936 height 38
copy div "-24 * 34 + ? = -805"
click at [591, 268] on div "-24 * 34 + ? = -805 Which number should replace the question mark?" at bounding box center [573, 195] width 956 height 263
click at [326, 470] on icon "-7" at bounding box center [335, 453] width 140 height 140
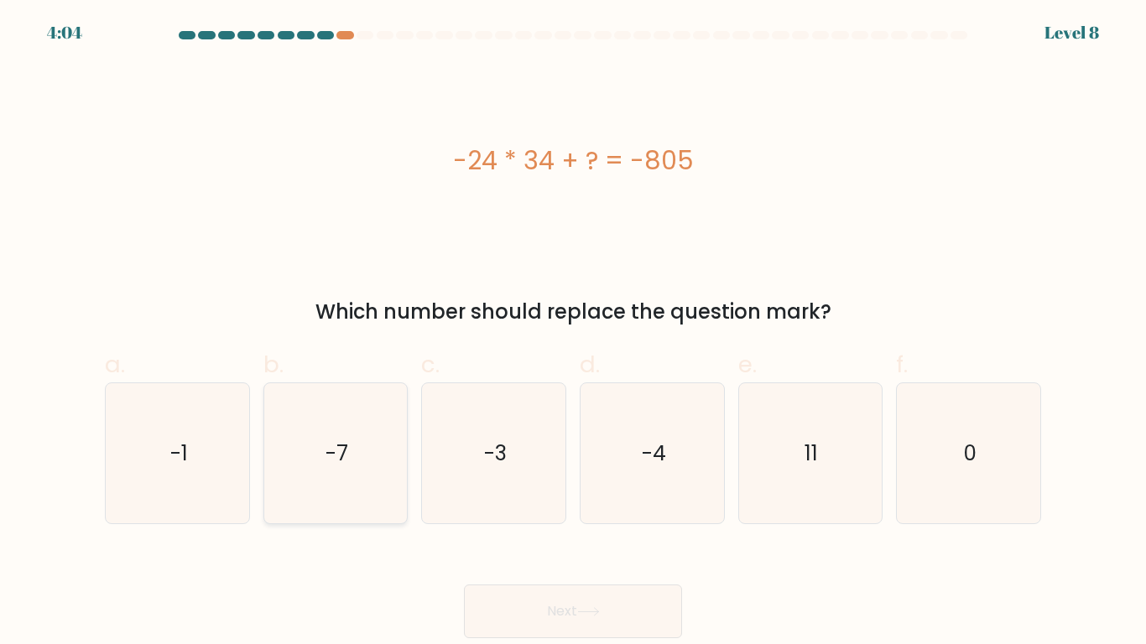
click at [573, 333] on input "b. -7" at bounding box center [573, 327] width 1 height 11
radio input "true"
click at [540, 542] on button "Next" at bounding box center [573, 612] width 218 height 54
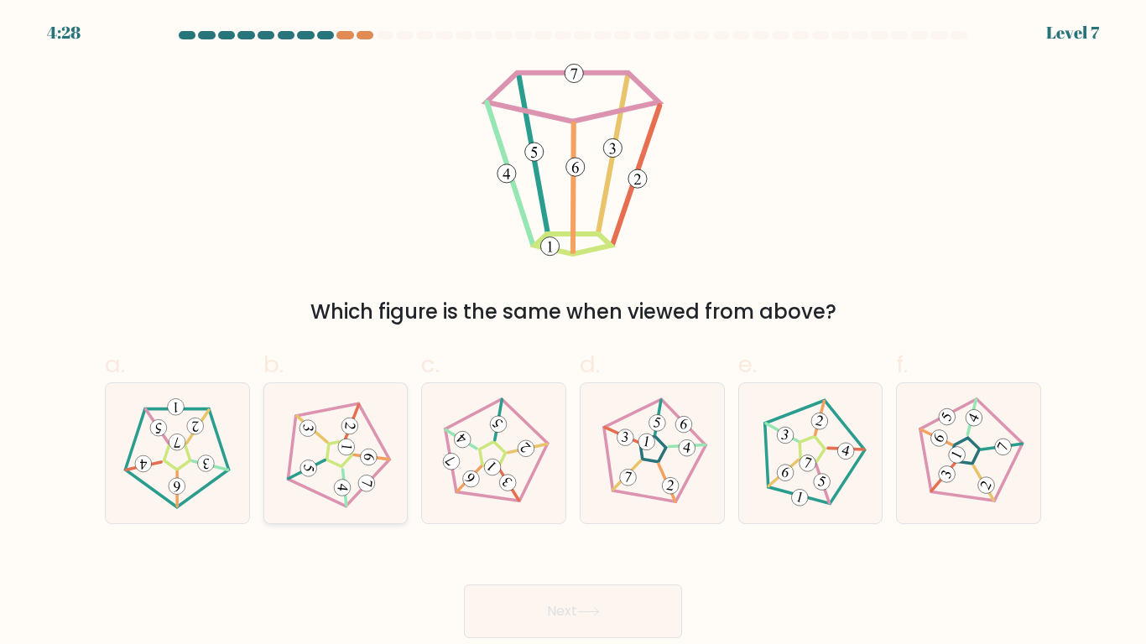
click at [310, 461] on 554 at bounding box center [309, 469] width 18 height 18
click at [573, 333] on input "b." at bounding box center [573, 327] width 1 height 11
radio input "true"
click at [553, 542] on button "Next" at bounding box center [573, 612] width 218 height 54
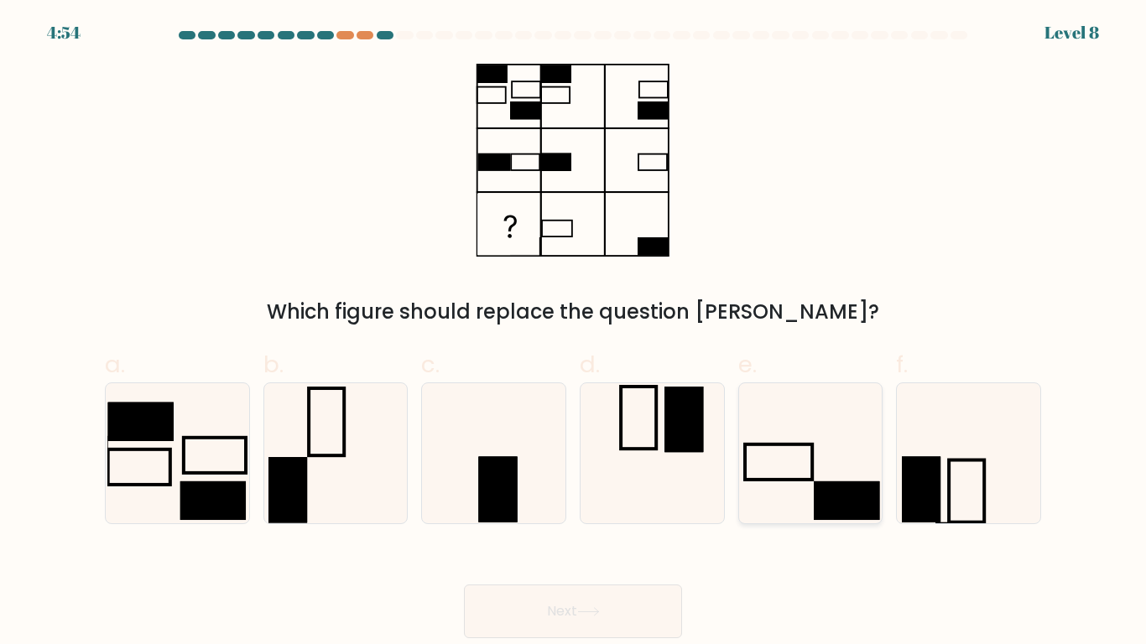
click at [810, 488] on icon at bounding box center [810, 453] width 140 height 140
click at [574, 333] on input "e." at bounding box center [573, 327] width 1 height 11
radio input "true"
click at [600, 542] on icon at bounding box center [588, 611] width 23 height 9
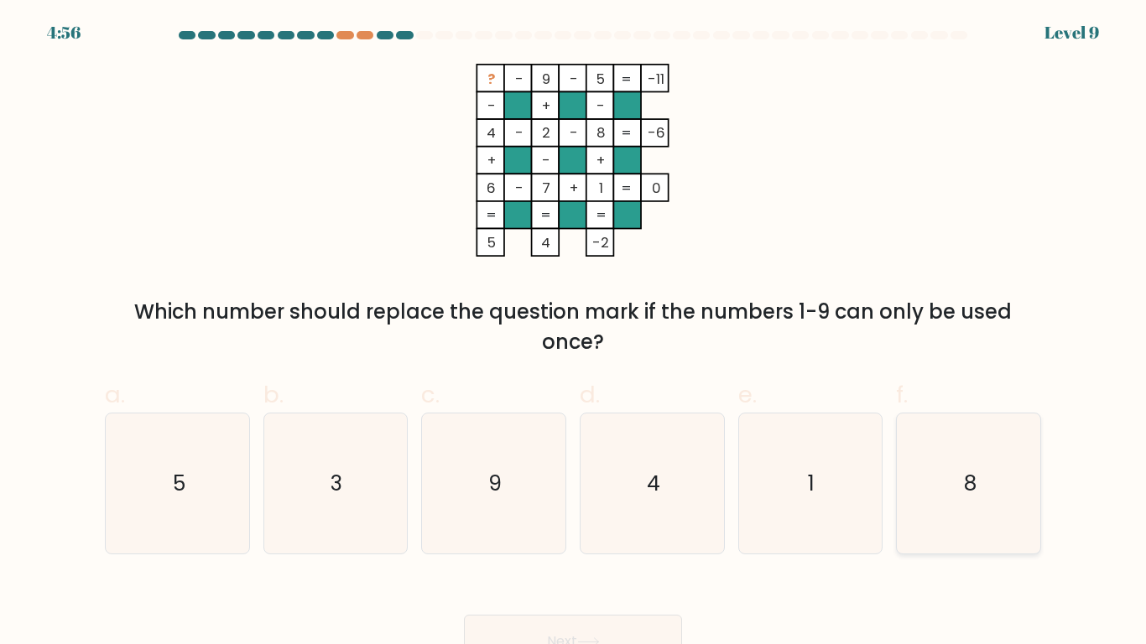
click at [982, 532] on icon "8" at bounding box center [969, 484] width 140 height 140
click at [574, 333] on input "f. 8" at bounding box center [573, 327] width 1 height 11
radio input "true"
click at [528, 542] on button "Next" at bounding box center [573, 642] width 218 height 54
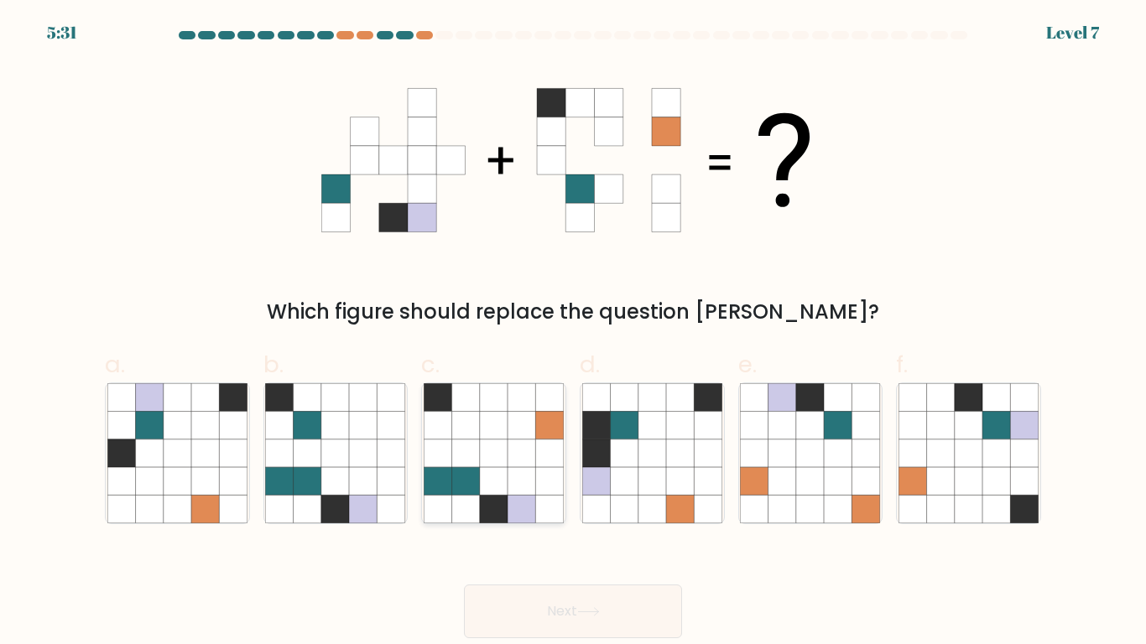
click at [477, 460] on icon at bounding box center [466, 454] width 28 height 28
click at [573, 333] on input "c." at bounding box center [573, 327] width 1 height 11
radio input "true"
click at [541, 542] on button "Next" at bounding box center [573, 612] width 218 height 54
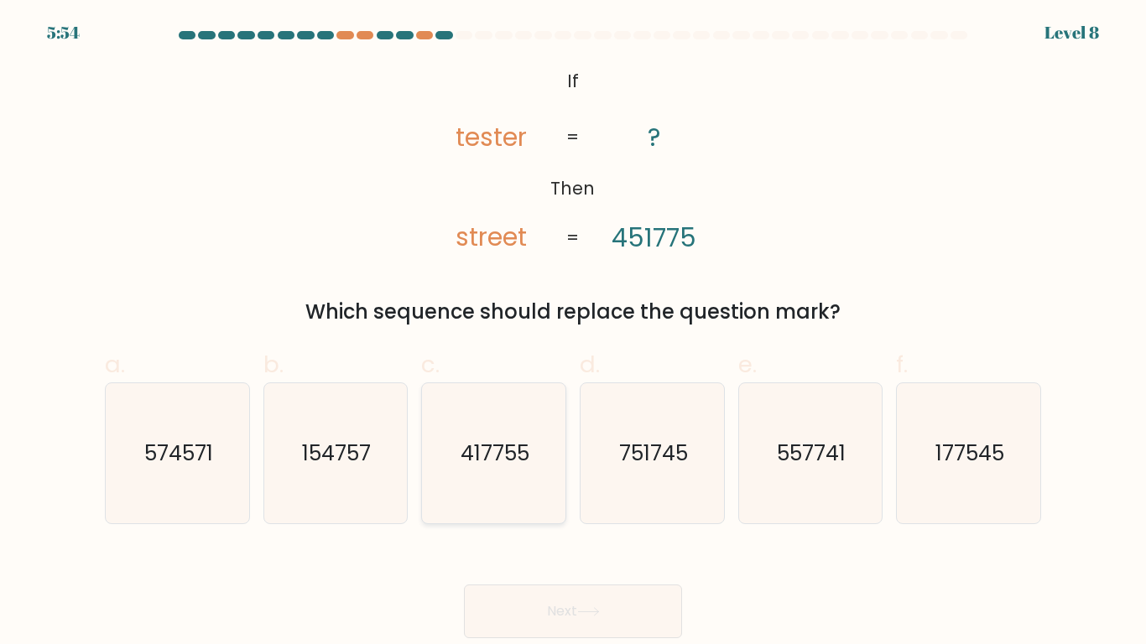
click at [494, 461] on text "417755" at bounding box center [495, 453] width 69 height 29
click at [573, 333] on input "c. 417755" at bounding box center [573, 327] width 1 height 11
radio input "true"
click at [576, 542] on button "Next" at bounding box center [573, 612] width 218 height 54
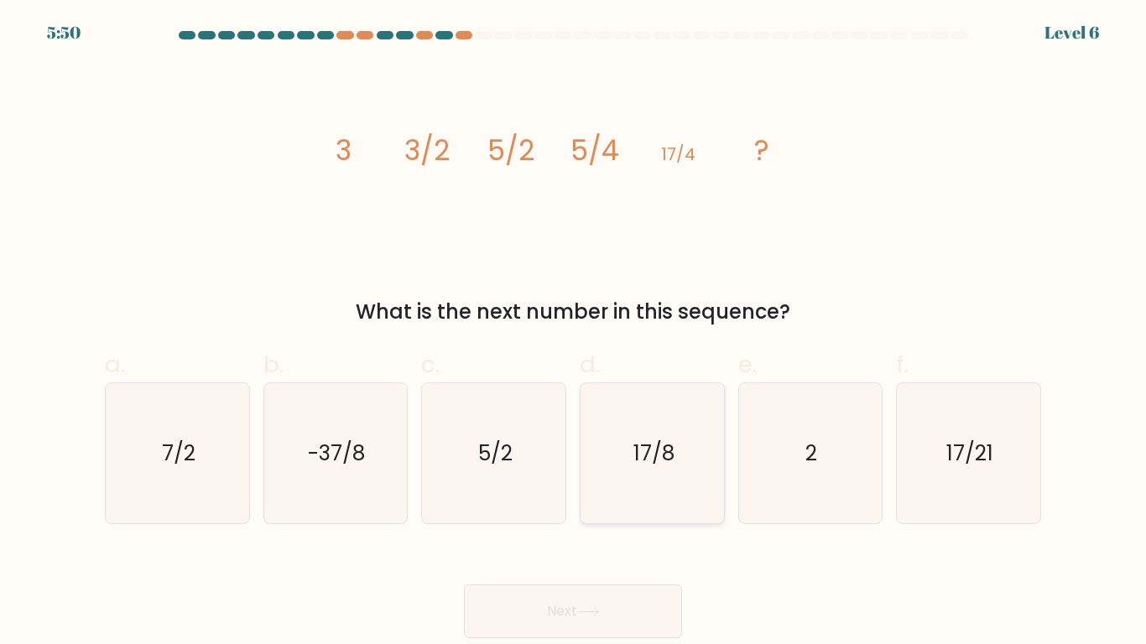
click at [638, 478] on icon "17/8" at bounding box center [652, 453] width 140 height 140
click at [574, 333] on input "d. 17/8" at bounding box center [573, 327] width 1 height 11
radio input "true"
click at [544, 542] on button "Next" at bounding box center [573, 612] width 218 height 54
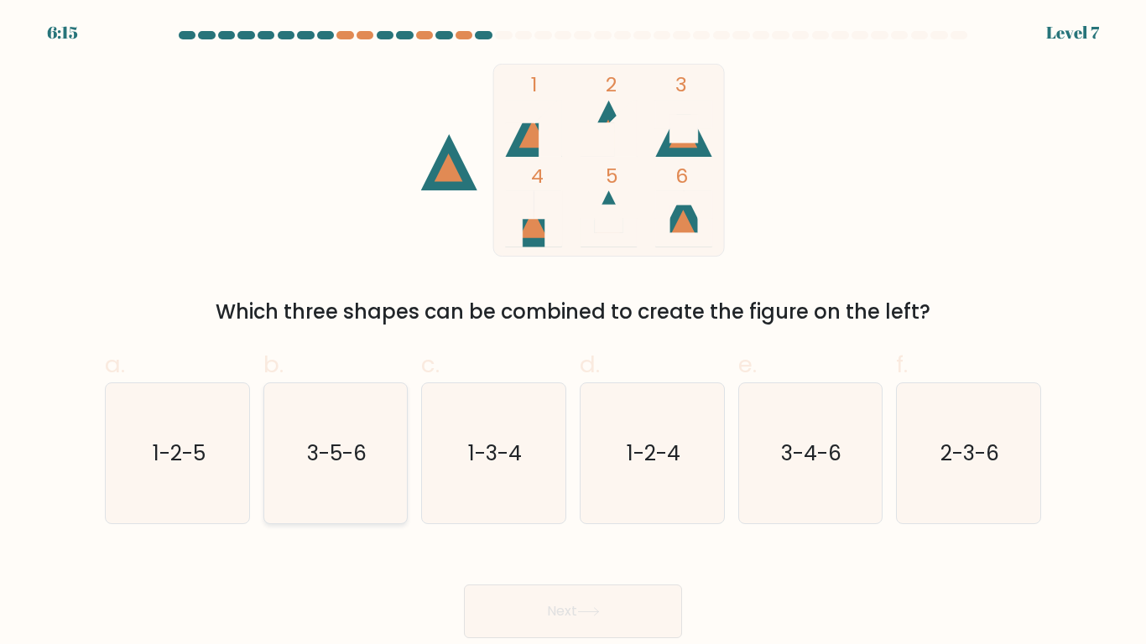
click at [336, 472] on icon "3-5-6" at bounding box center [335, 453] width 140 height 140
click at [573, 333] on input "b. 3-5-6" at bounding box center [573, 327] width 1 height 11
radio input "true"
click at [576, 542] on button "Next" at bounding box center [573, 612] width 218 height 54
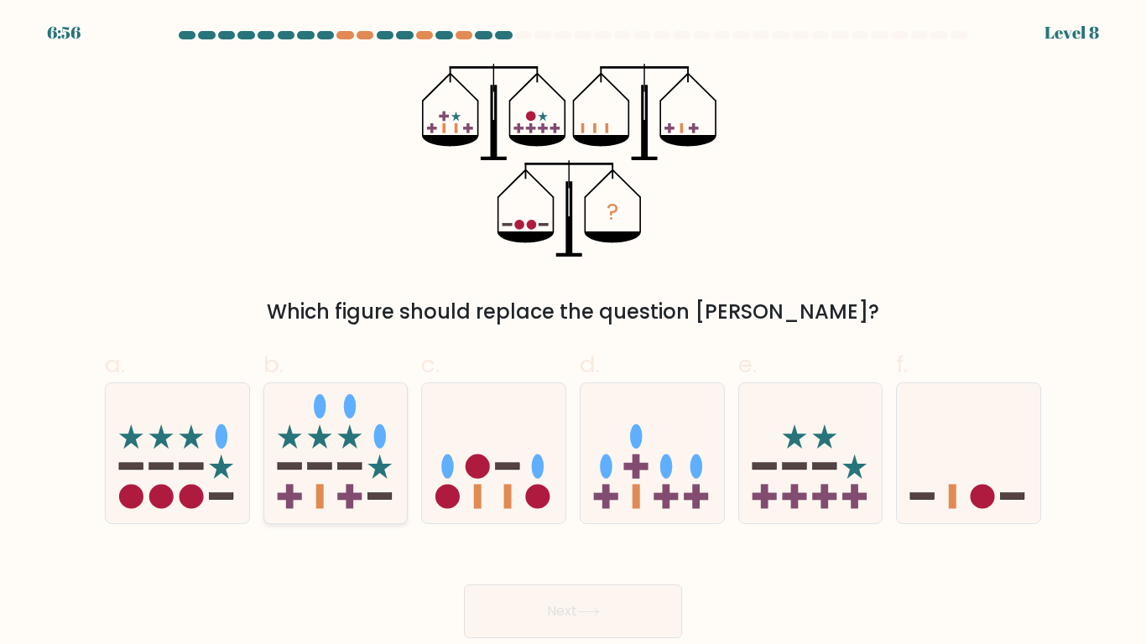
click at [364, 445] on icon at bounding box center [335, 453] width 143 height 118
click at [573, 333] on input "b." at bounding box center [573, 327] width 1 height 11
radio input "true"
click at [516, 542] on button "Next" at bounding box center [573, 612] width 218 height 54
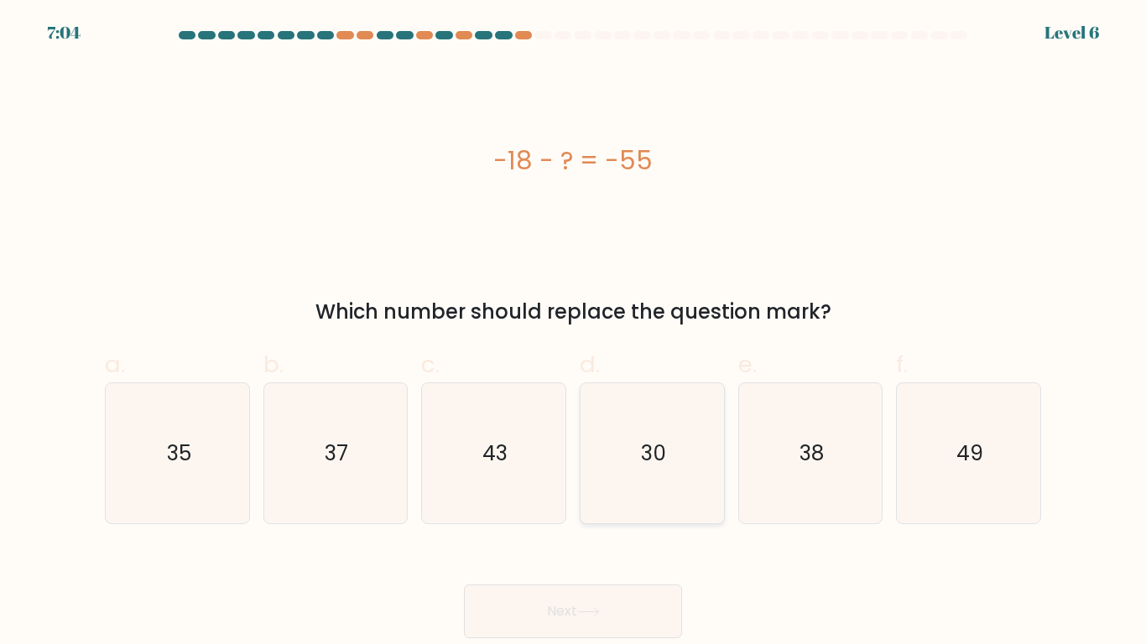
click at [632, 491] on icon "30" at bounding box center [652, 453] width 140 height 140
click at [574, 333] on input "d. 30" at bounding box center [573, 327] width 1 height 11
radio input "true"
click at [600, 542] on icon at bounding box center [588, 611] width 23 height 9
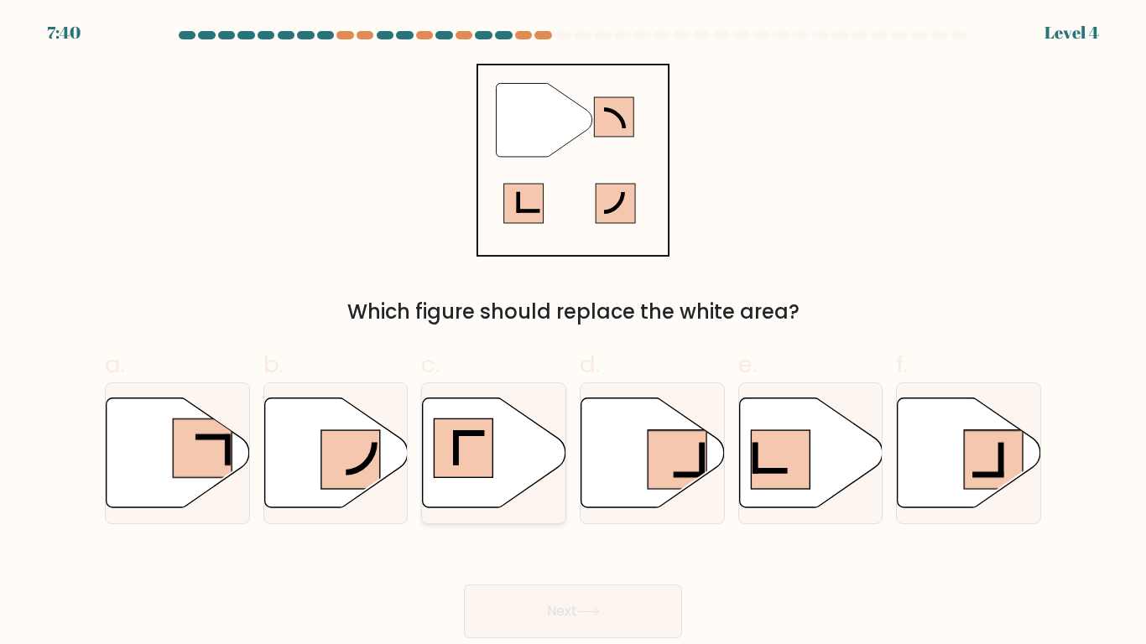
click at [480, 446] on rect at bounding box center [464, 448] width 59 height 59
click at [573, 333] on input "c." at bounding box center [573, 327] width 1 height 11
radio input "true"
click at [578, 542] on button "Next" at bounding box center [573, 612] width 218 height 54
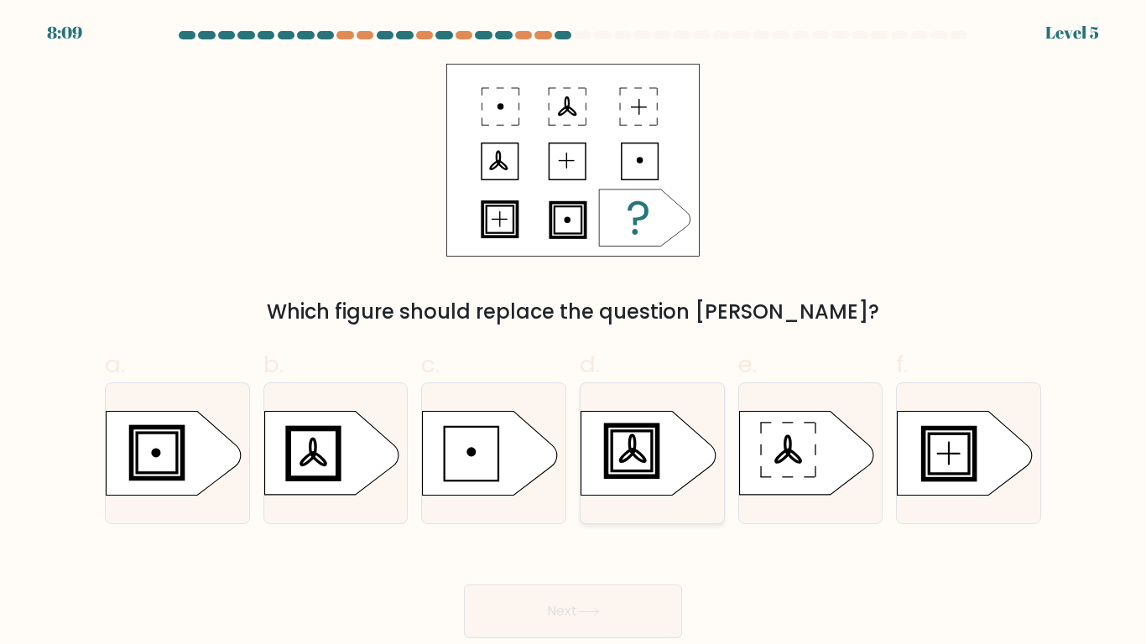
click at [631, 461] on icon at bounding box center [648, 454] width 134 height 84
click at [574, 333] on input "d." at bounding box center [573, 327] width 1 height 11
radio input "true"
click at [564, 542] on button "Next" at bounding box center [573, 612] width 218 height 54
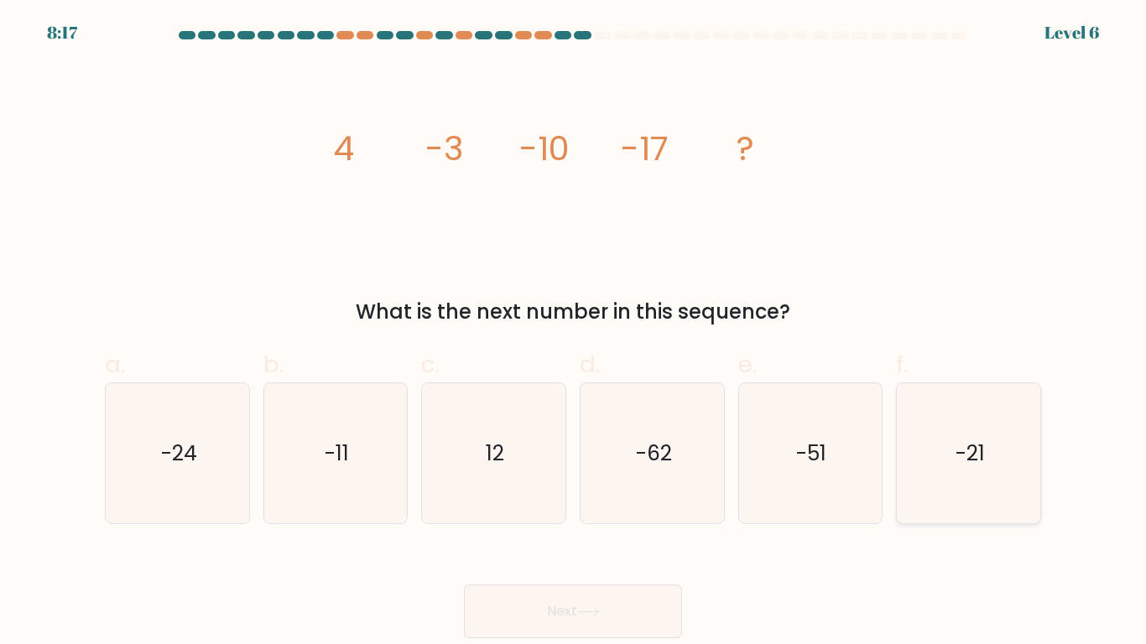
click at [949, 455] on icon "-21" at bounding box center [969, 453] width 140 height 140
click at [574, 333] on input "f. -21" at bounding box center [573, 327] width 1 height 11
radio input "true"
click at [593, 542] on icon at bounding box center [588, 611] width 23 height 9
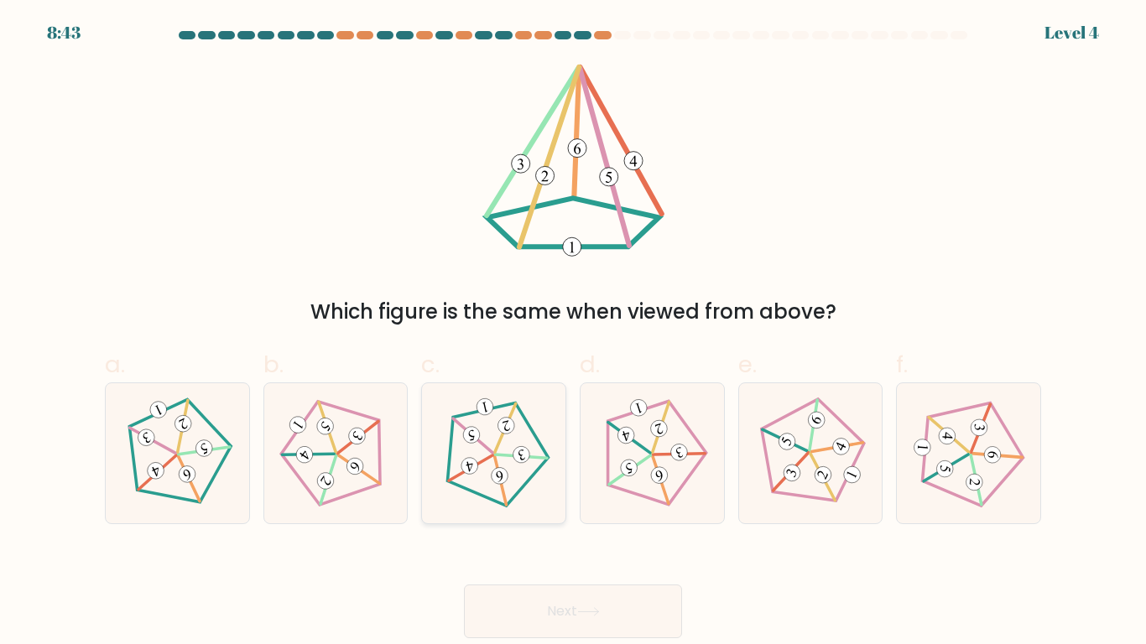
click at [525, 444] on icon at bounding box center [494, 453] width 112 height 112
click at [573, 333] on input "c." at bounding box center [573, 327] width 1 height 11
radio input "true"
click at [550, 542] on button "Next" at bounding box center [573, 612] width 218 height 54
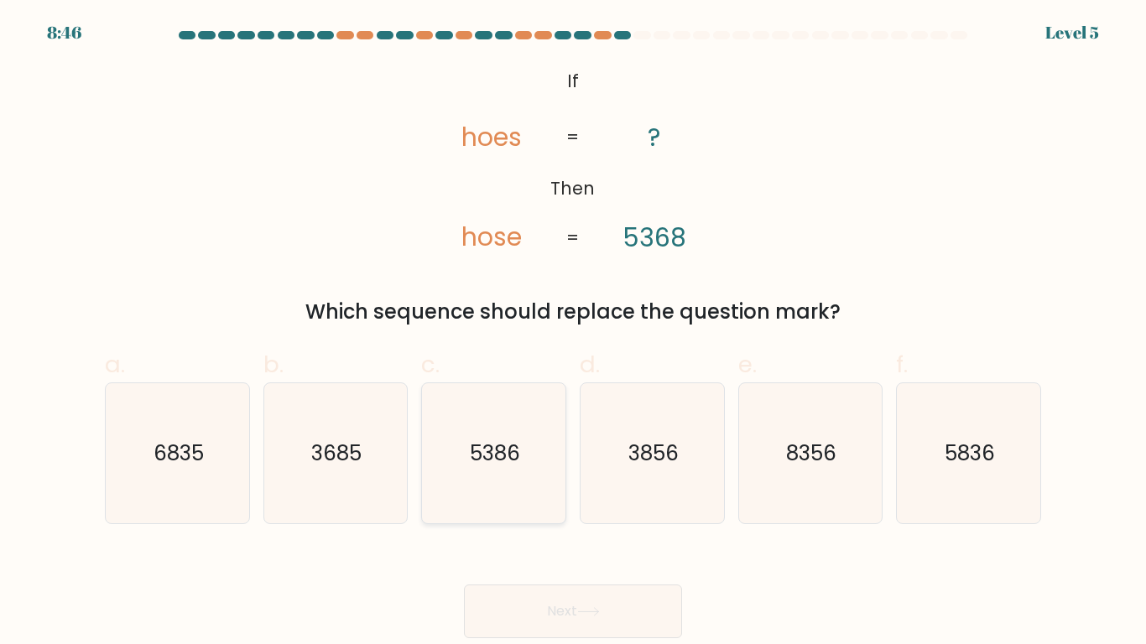
click at [527, 495] on icon "5386" at bounding box center [494, 453] width 140 height 140
click at [573, 333] on input "c. 5386" at bounding box center [573, 327] width 1 height 11
radio input "true"
click at [554, 542] on button "Next" at bounding box center [573, 612] width 218 height 54
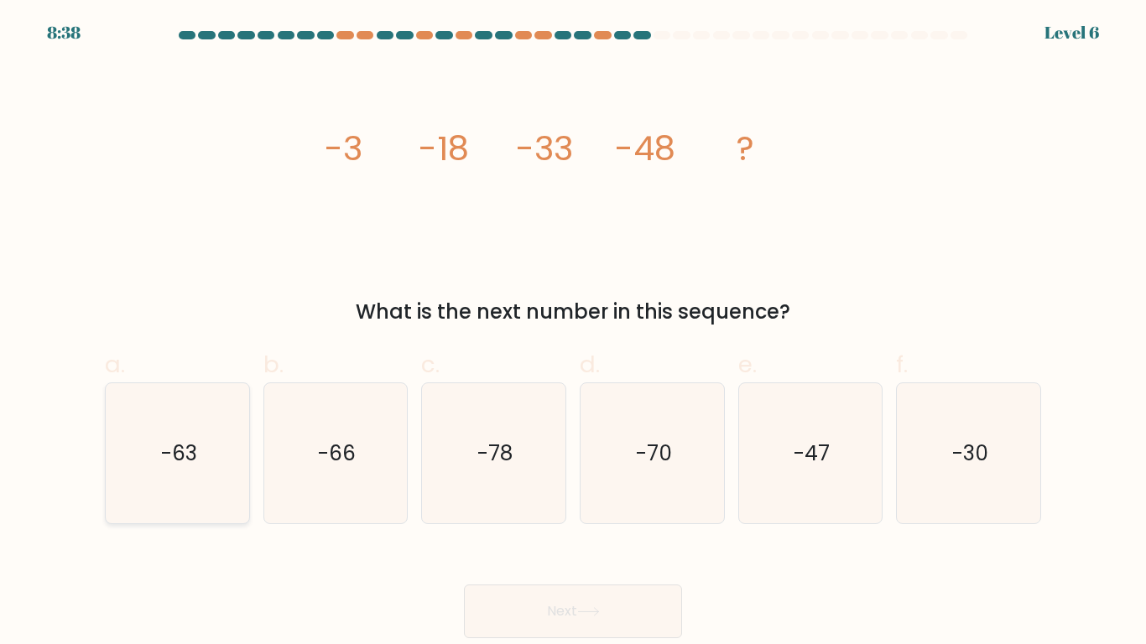
click at [156, 484] on icon "-63" at bounding box center [177, 453] width 140 height 140
click at [573, 333] on input "a. -63" at bounding box center [573, 327] width 1 height 11
radio input "true"
click at [544, 542] on button "Next" at bounding box center [573, 612] width 218 height 54
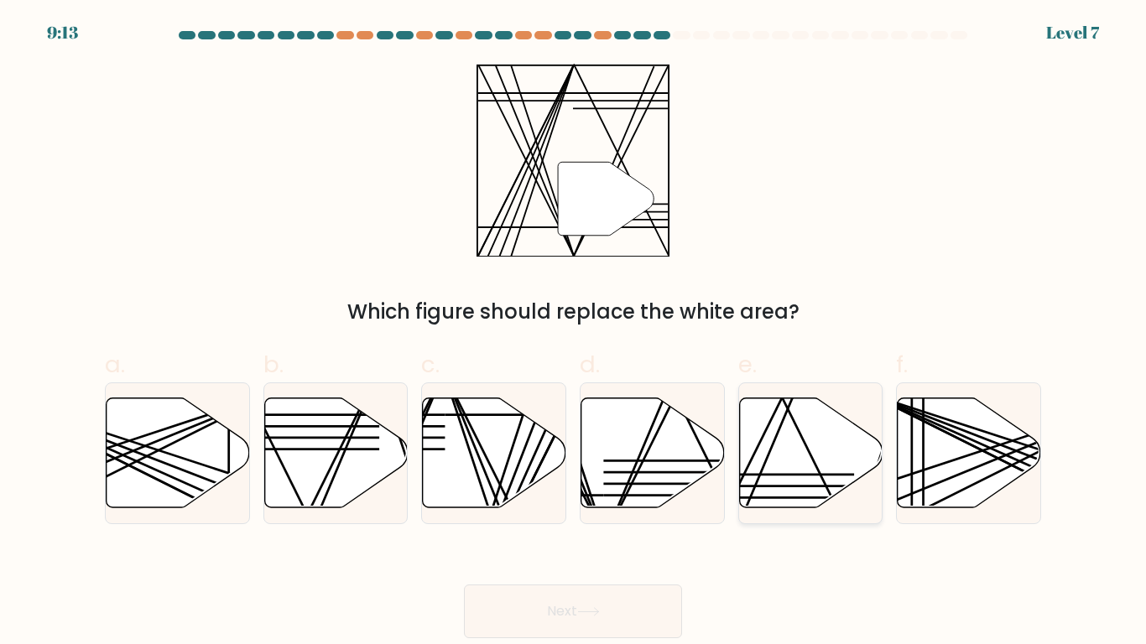
click at [778, 478] on icon at bounding box center [810, 453] width 143 height 110
click at [574, 333] on input "e." at bounding box center [573, 327] width 1 height 11
radio input "true"
click at [613, 542] on button "Next" at bounding box center [573, 612] width 218 height 54
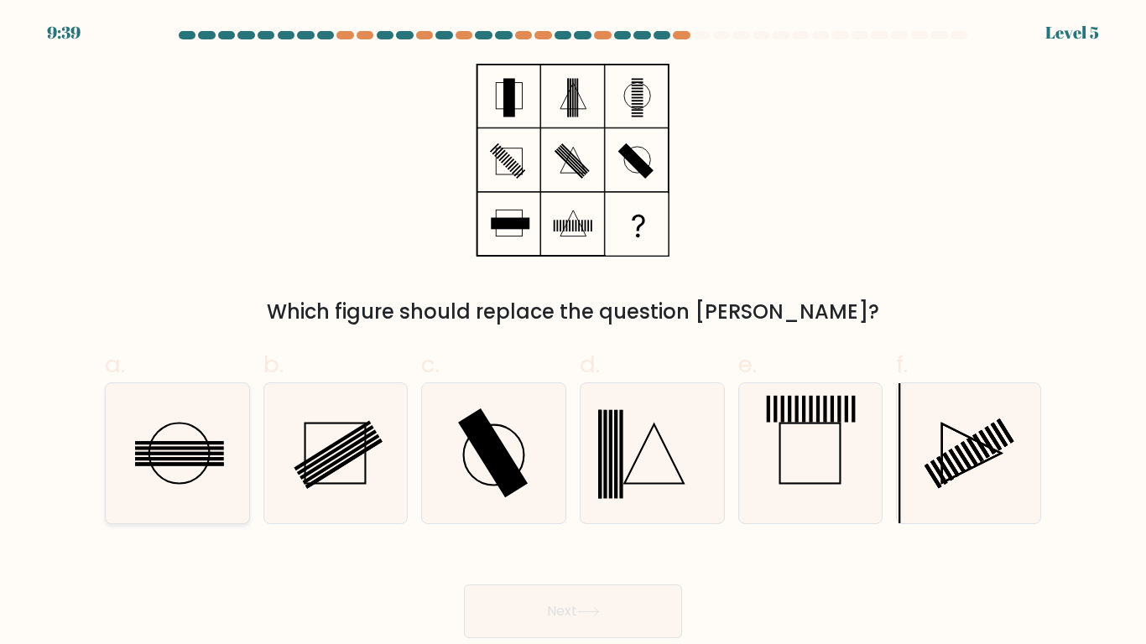
click at [185, 476] on icon at bounding box center [177, 453] width 140 height 140
click at [573, 333] on input "a." at bounding box center [573, 327] width 1 height 11
radio input "true"
click at [539, 542] on button "Next" at bounding box center [573, 612] width 218 height 54
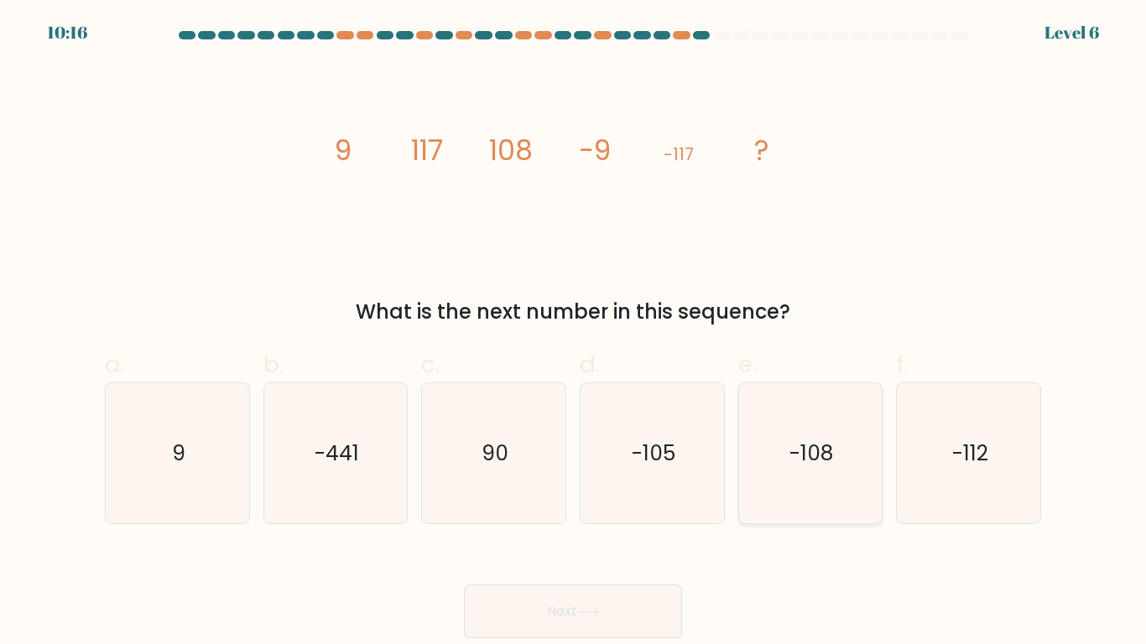
click at [813, 469] on icon "-108" at bounding box center [810, 453] width 140 height 140
click at [574, 333] on input "e. -108" at bounding box center [573, 327] width 1 height 11
radio input "true"
click at [536, 542] on button "Next" at bounding box center [573, 612] width 218 height 54
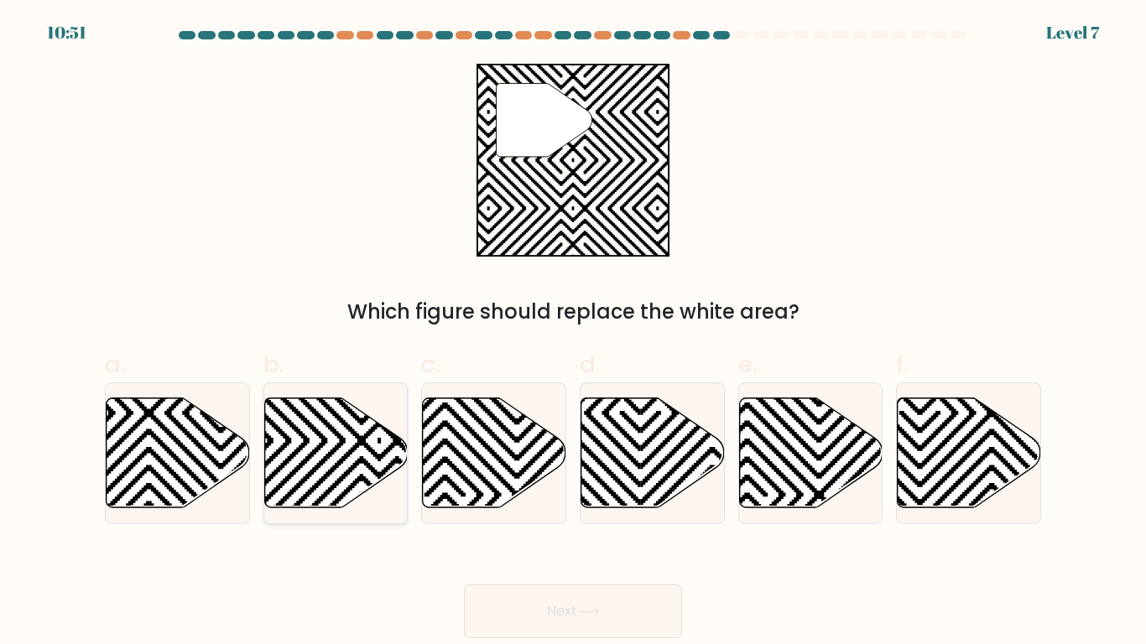
click at [335, 401] on icon at bounding box center [335, 453] width 143 height 110
click at [573, 333] on input "b." at bounding box center [573, 327] width 1 height 11
radio input "true"
click at [589, 542] on button "Next" at bounding box center [573, 612] width 218 height 54
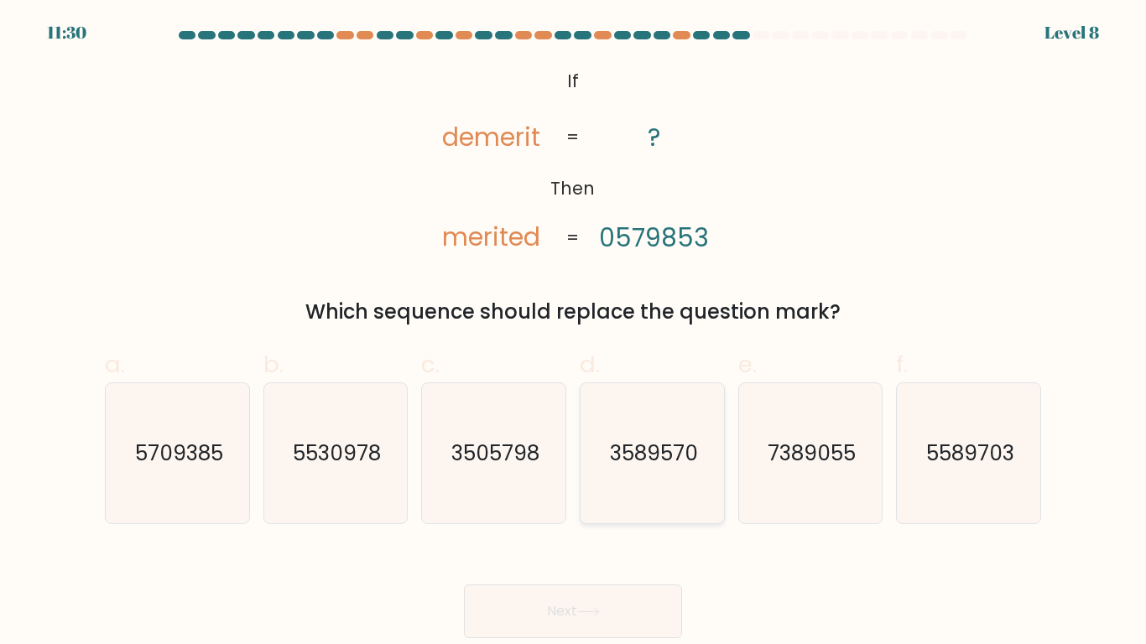
click at [652, 506] on icon "3589570" at bounding box center [652, 453] width 140 height 140
click at [574, 333] on input "d. 3589570" at bounding box center [573, 327] width 1 height 11
radio input "true"
click at [589, 542] on button "Next" at bounding box center [573, 612] width 218 height 54
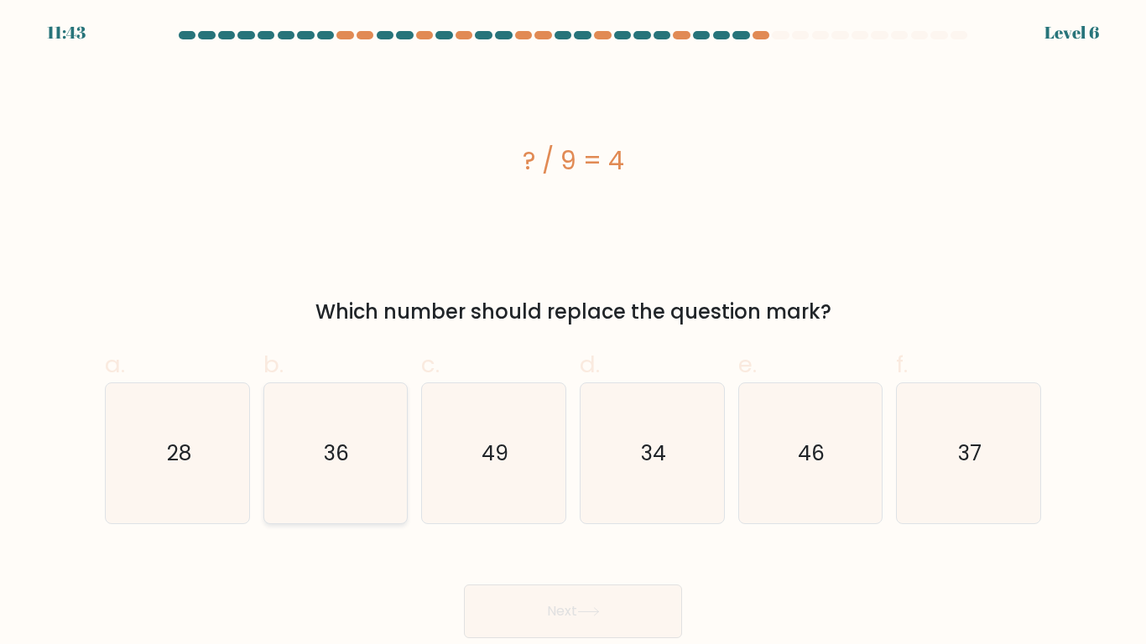
click at [388, 518] on icon "36" at bounding box center [335, 453] width 140 height 140
click at [573, 333] on input "b. 36" at bounding box center [573, 327] width 1 height 11
radio input "true"
click at [589, 542] on icon at bounding box center [588, 612] width 20 height 8
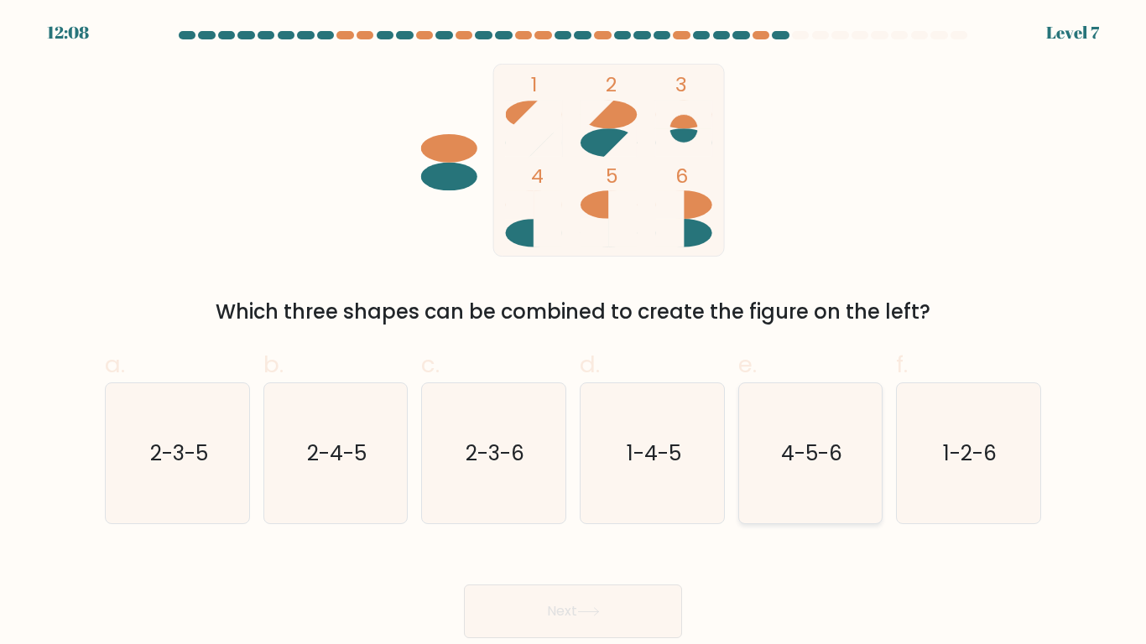
click at [805, 482] on icon "4-5-6" at bounding box center [810, 453] width 140 height 140
click at [574, 333] on input "e. 4-5-6" at bounding box center [573, 327] width 1 height 11
radio input "true"
click at [621, 542] on button "Next" at bounding box center [573, 612] width 218 height 54
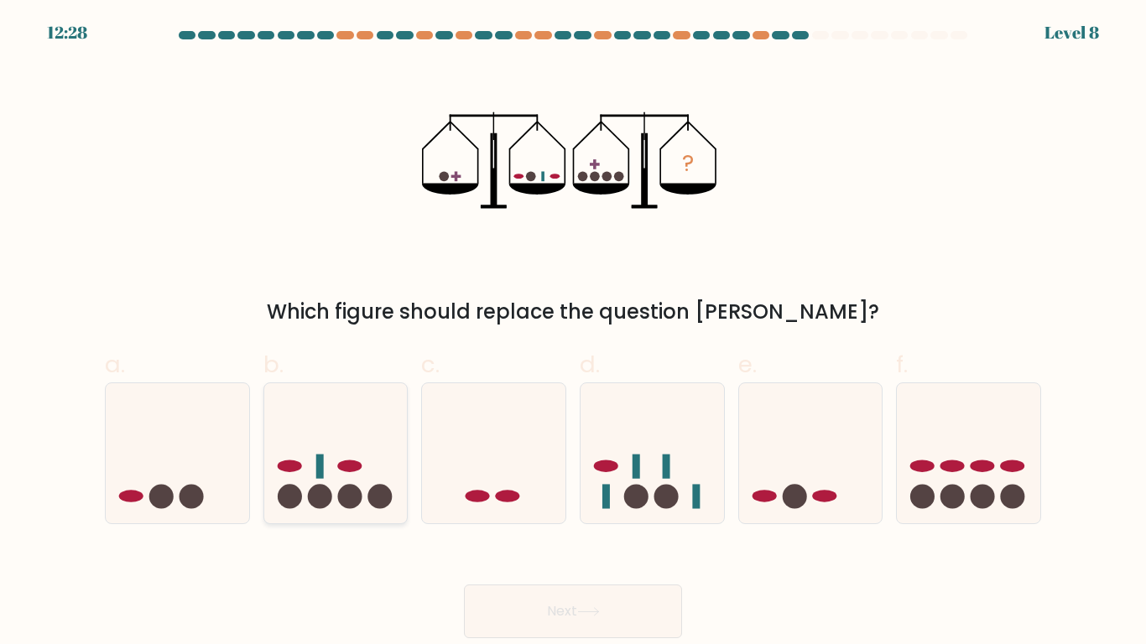
click at [305, 466] on icon at bounding box center [335, 453] width 143 height 118
click at [573, 333] on input "b." at bounding box center [573, 327] width 1 height 11
radio input "true"
click at [492, 542] on button "Next" at bounding box center [573, 612] width 218 height 54
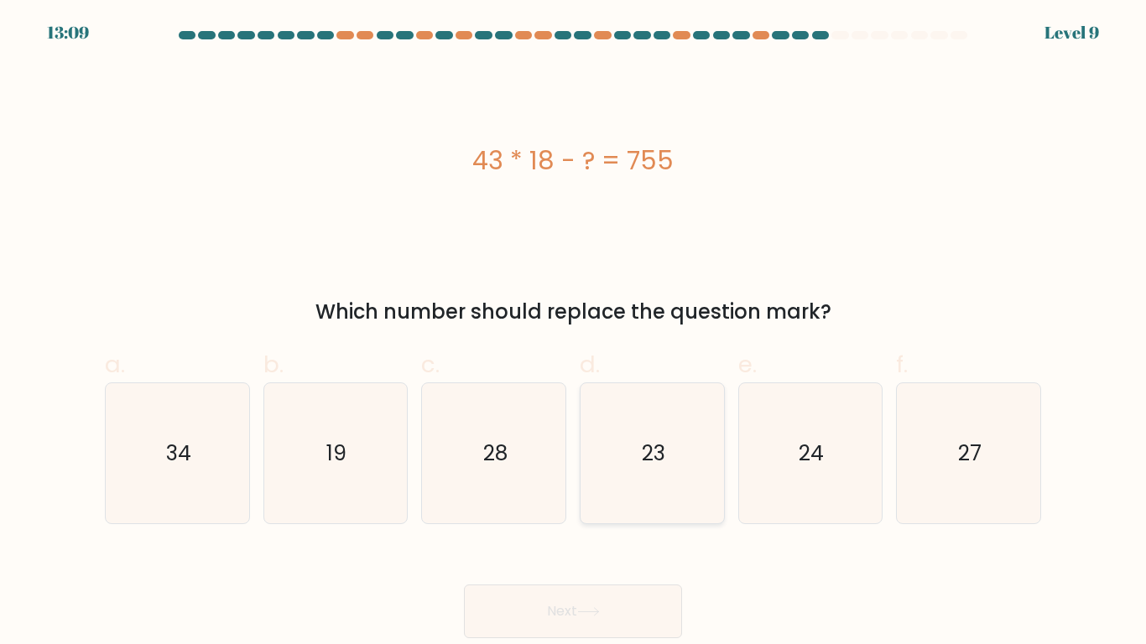
click at [618, 506] on icon "23" at bounding box center [652, 453] width 140 height 140
click at [574, 333] on input "d. 23" at bounding box center [573, 327] width 1 height 11
radio input "true"
click at [592, 542] on button "Next" at bounding box center [573, 612] width 218 height 54
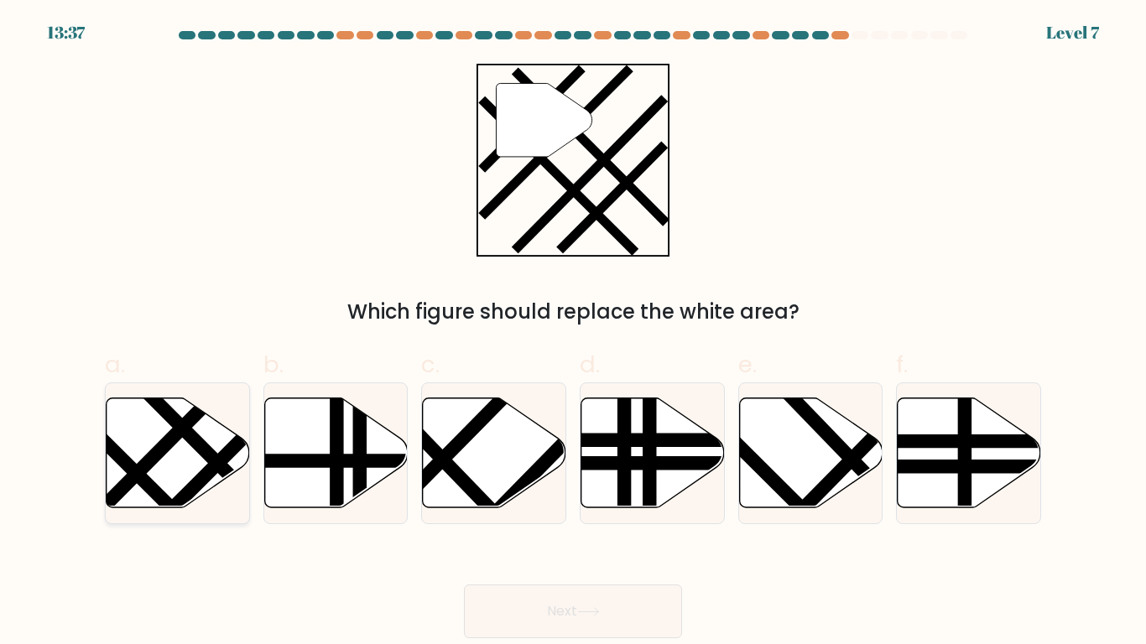
click at [169, 516] on div at bounding box center [177, 454] width 145 height 142
click at [573, 333] on input "a." at bounding box center [573, 327] width 1 height 11
radio input "true"
click at [538, 542] on button "Next" at bounding box center [573, 612] width 218 height 54
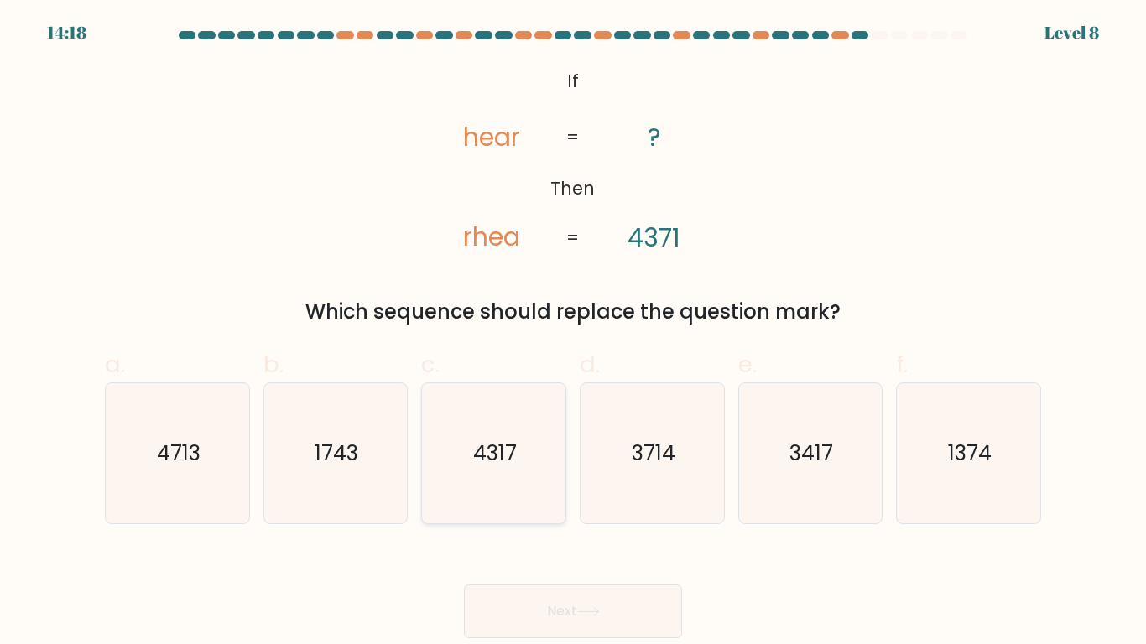
click at [503, 482] on icon "4317" at bounding box center [494, 453] width 140 height 140
click at [573, 333] on input "c. 4317" at bounding box center [573, 327] width 1 height 11
radio input "true"
click at [567, 542] on button "Next" at bounding box center [573, 612] width 218 height 54
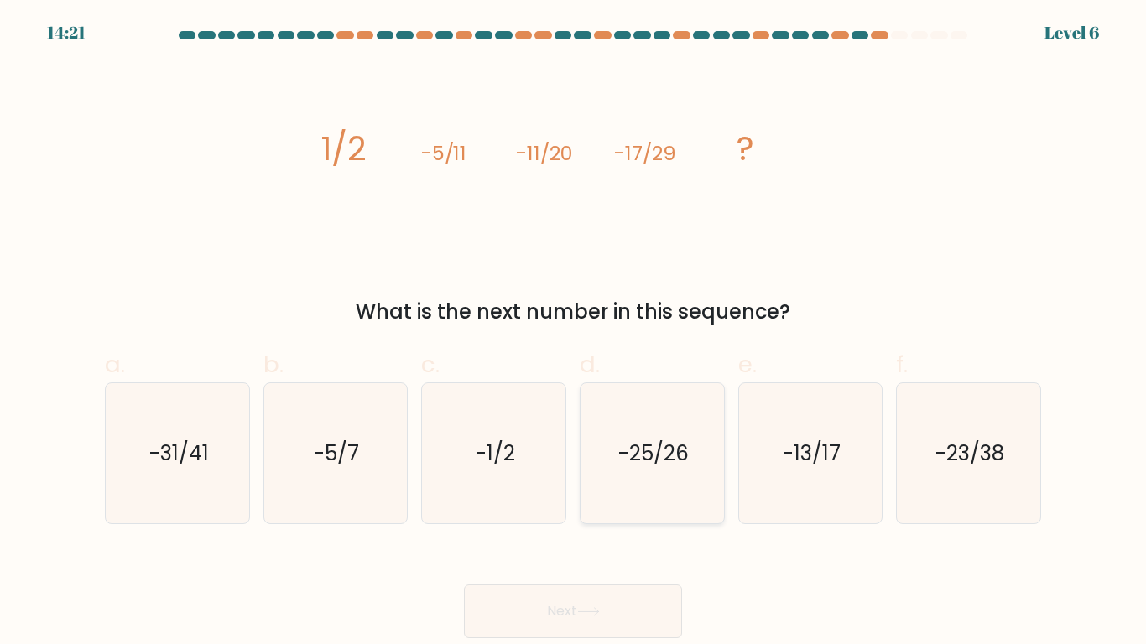
click at [617, 498] on icon "-25/26" at bounding box center [652, 453] width 140 height 140
click at [574, 333] on input "d. -25/26" at bounding box center [573, 327] width 1 height 11
radio input "true"
click at [585, 542] on button "Next" at bounding box center [573, 612] width 218 height 54
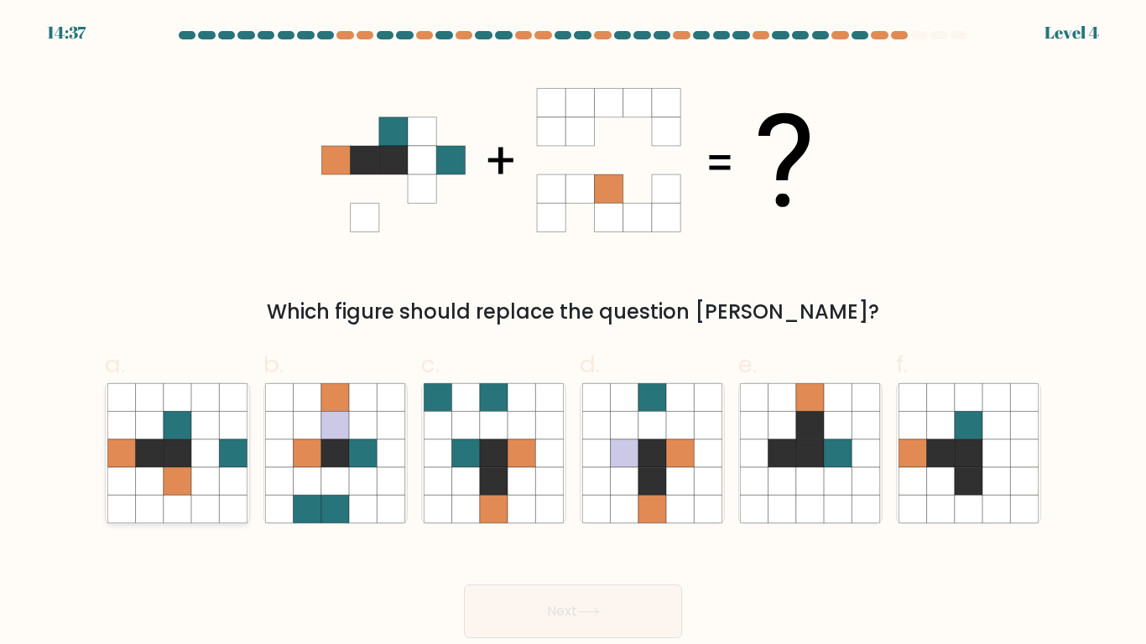
click at [148, 464] on icon at bounding box center [149, 454] width 28 height 28
click at [573, 333] on input "a." at bounding box center [573, 327] width 1 height 11
radio input "true"
click at [552, 542] on button "Next" at bounding box center [573, 612] width 218 height 54
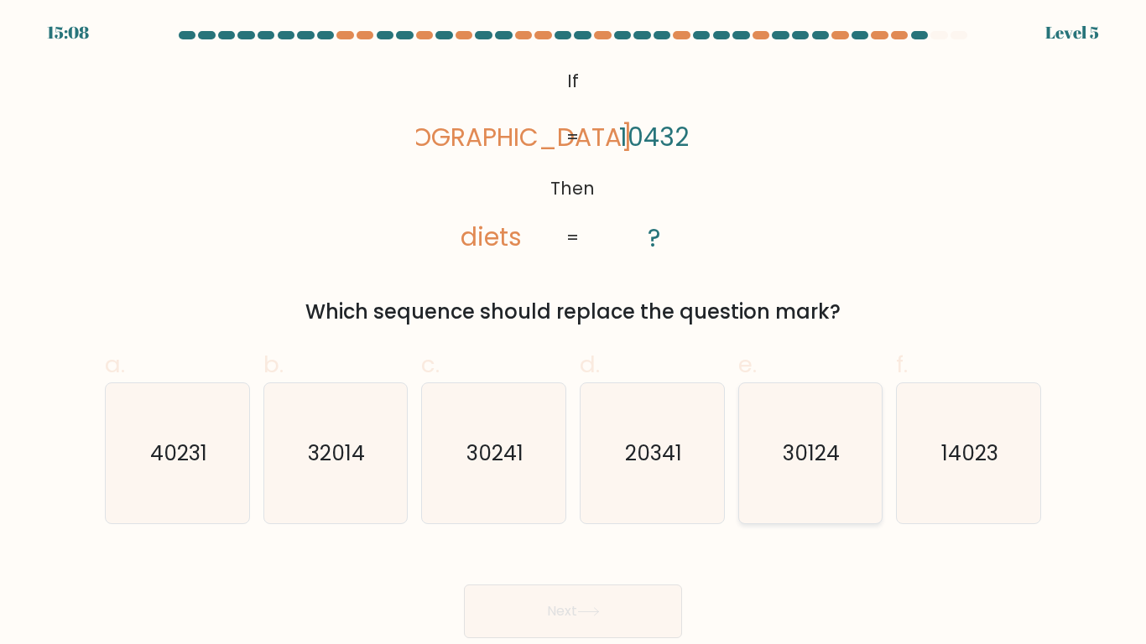
click at [757, 455] on icon "30124" at bounding box center [810, 453] width 140 height 140
click at [574, 333] on input "e. 30124" at bounding box center [573, 327] width 1 height 11
radio input "true"
click at [530, 542] on button "Next" at bounding box center [573, 612] width 218 height 54
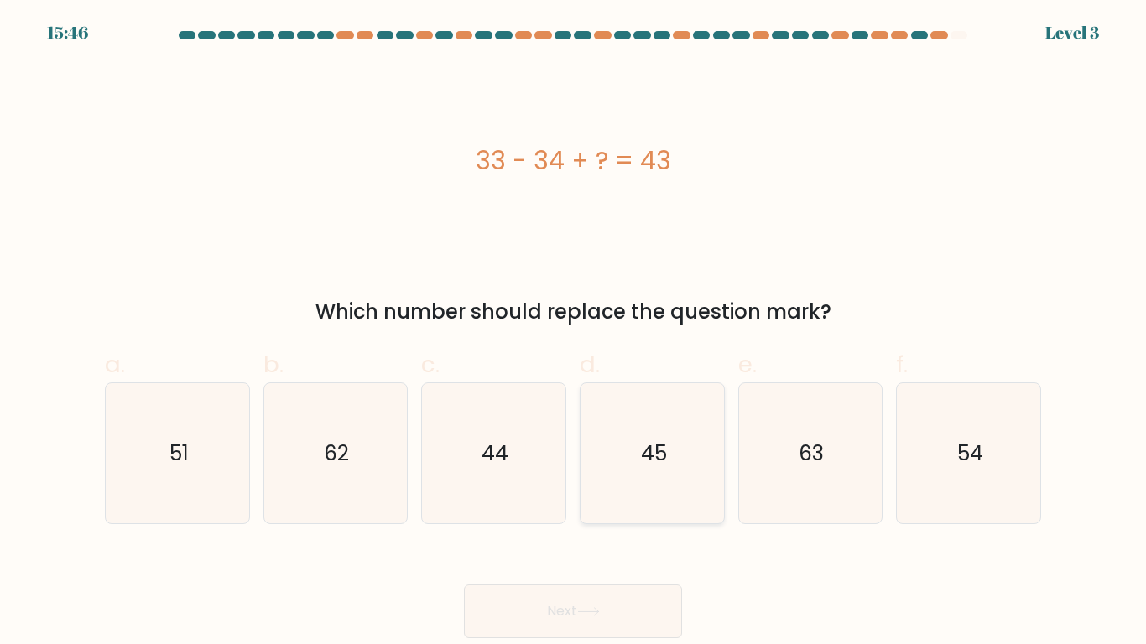
click at [713, 460] on icon "45" at bounding box center [652, 453] width 140 height 140
click at [574, 333] on input "d. 45" at bounding box center [573, 327] width 1 height 11
radio input "true"
click at [563, 542] on button "Next" at bounding box center [573, 612] width 218 height 54
